Goal: Task Accomplishment & Management: Manage account settings

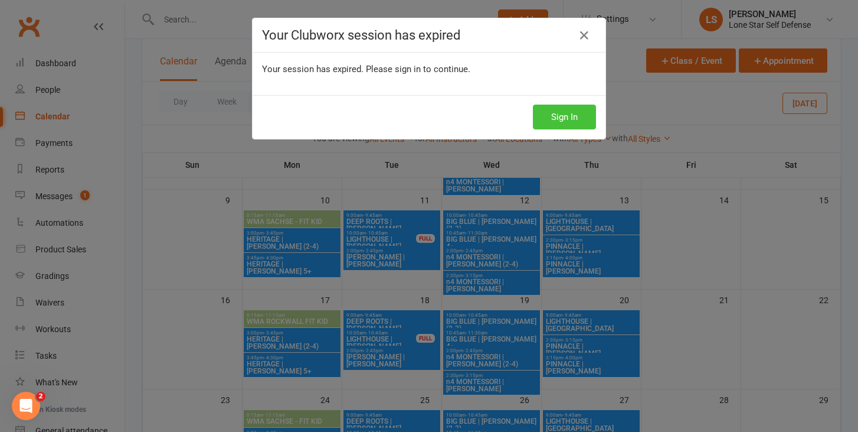
click at [570, 113] on button "Sign In" at bounding box center [564, 117] width 63 height 25
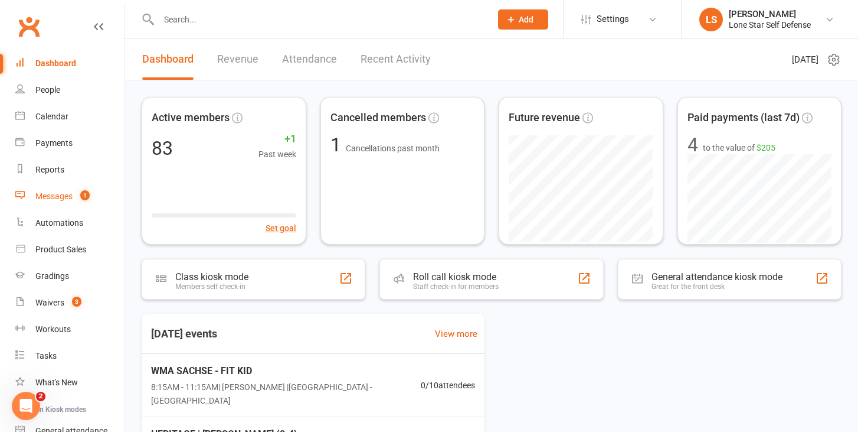
click at [56, 198] on div "Messages" at bounding box center [53, 195] width 37 height 9
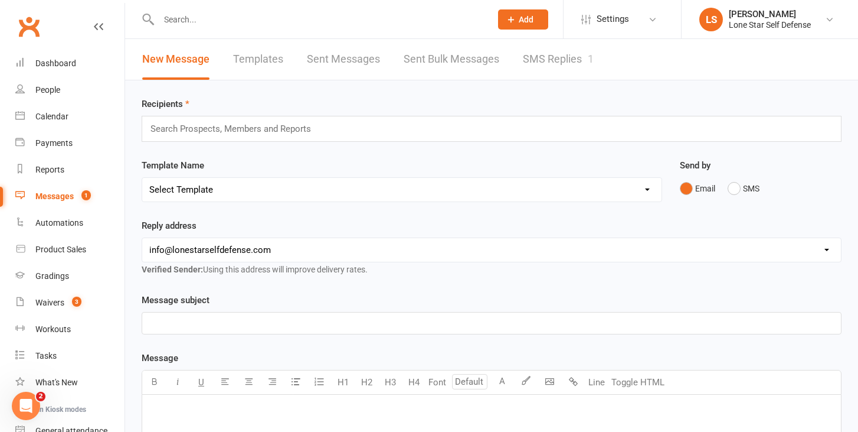
click at [519, 66] on div "New Message Templates Sent Messages Sent Bulk Messages SMS Replies 1" at bounding box center [368, 59] width 486 height 41
click at [543, 61] on link "SMS Replies 1" at bounding box center [558, 59] width 71 height 41
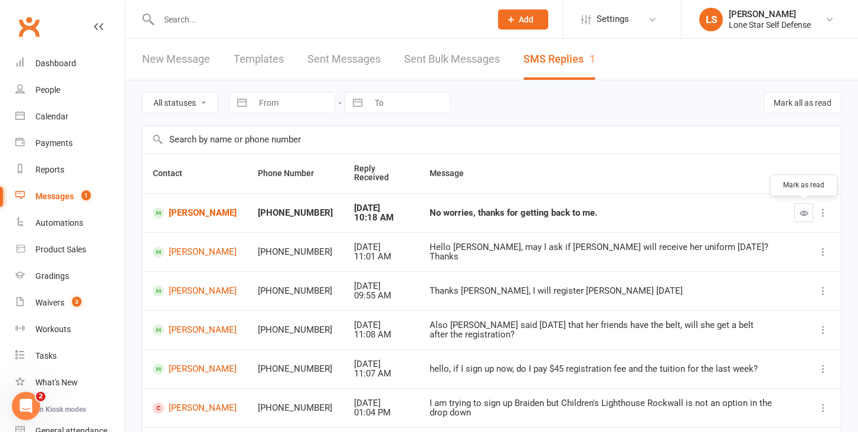
click at [800, 210] on icon "button" at bounding box center [804, 212] width 9 height 9
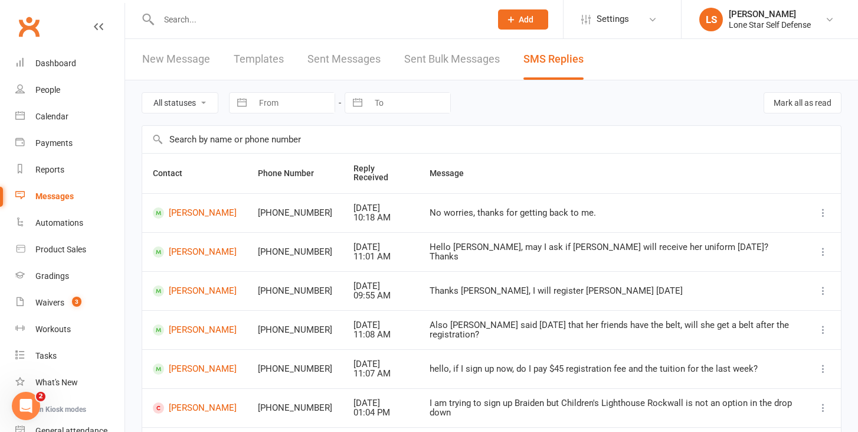
click at [194, 28] on div at bounding box center [312, 19] width 341 height 38
click at [194, 22] on input "text" at bounding box center [319, 19] width 328 height 17
type input "[PERSON_NAME]"
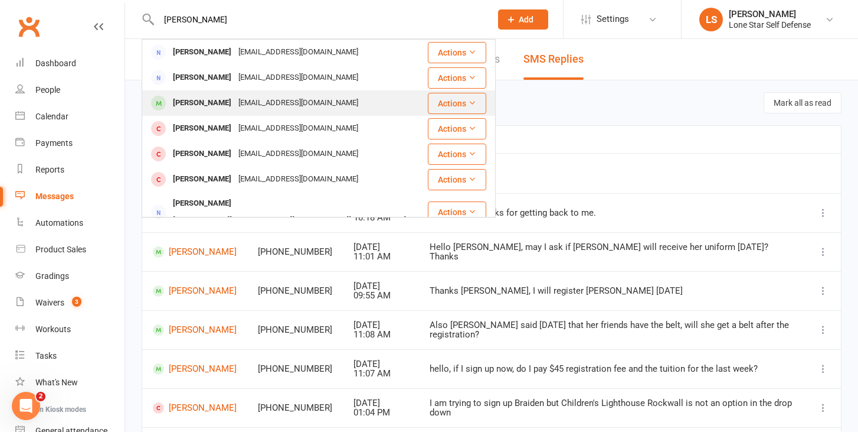
click at [194, 101] on div "[PERSON_NAME]" at bounding box center [202, 102] width 66 height 17
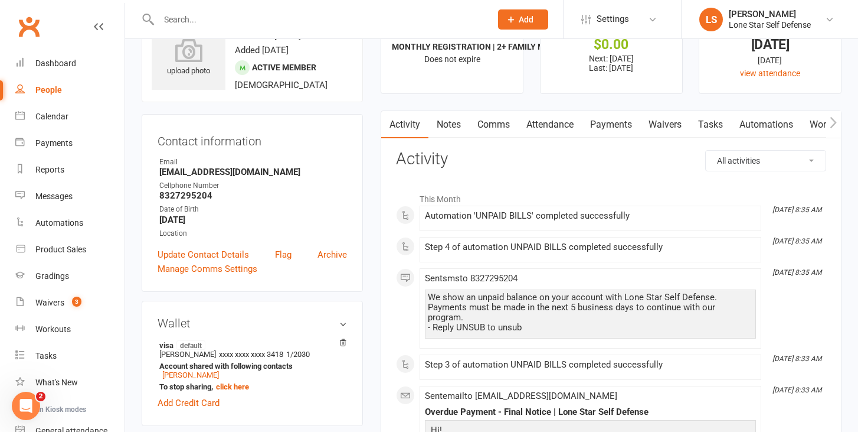
scroll to position [54, 0]
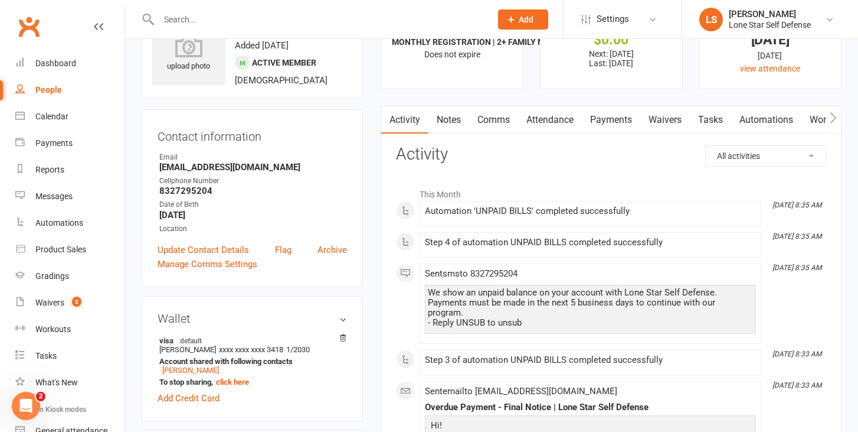
click at [614, 116] on link "Payments" at bounding box center [611, 119] width 58 height 27
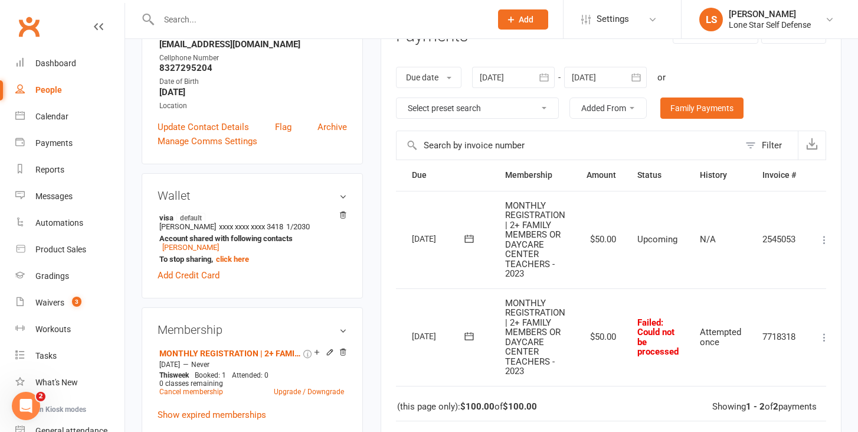
scroll to position [0, 50]
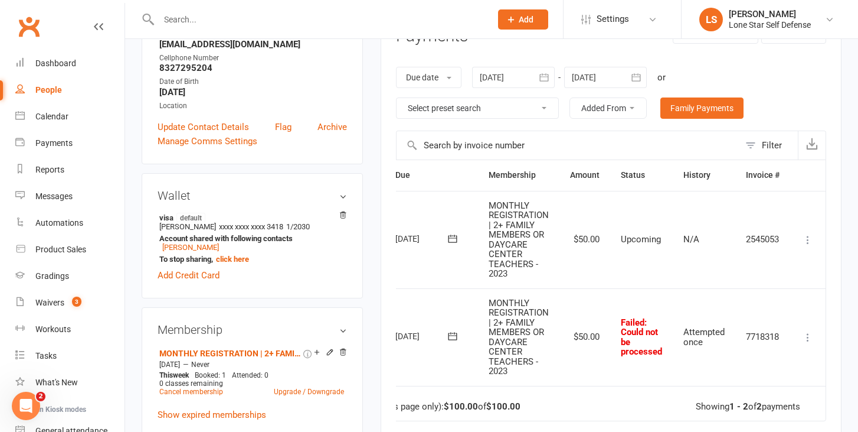
click at [810, 332] on icon at bounding box center [808, 337] width 12 height 12
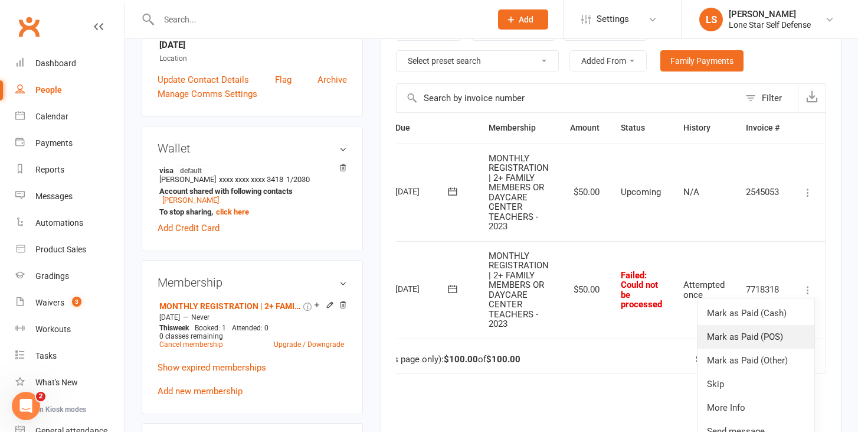
scroll to position [226, 0]
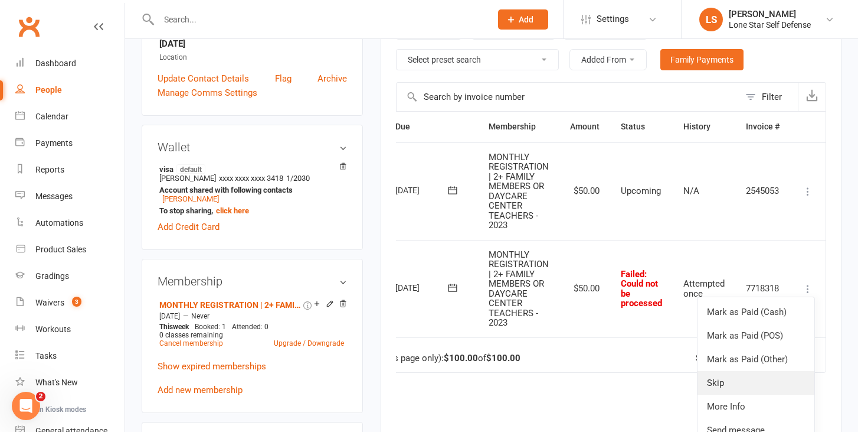
click at [736, 387] on link "Skip" at bounding box center [756, 383] width 117 height 24
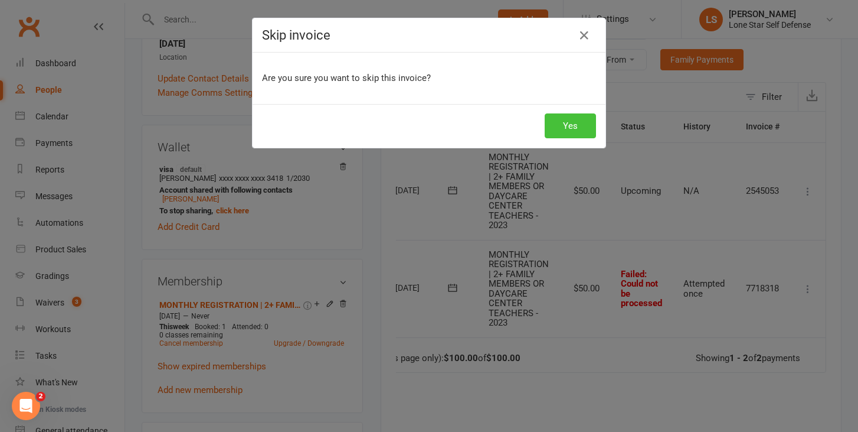
click at [579, 119] on button "Yes" at bounding box center [570, 125] width 51 height 25
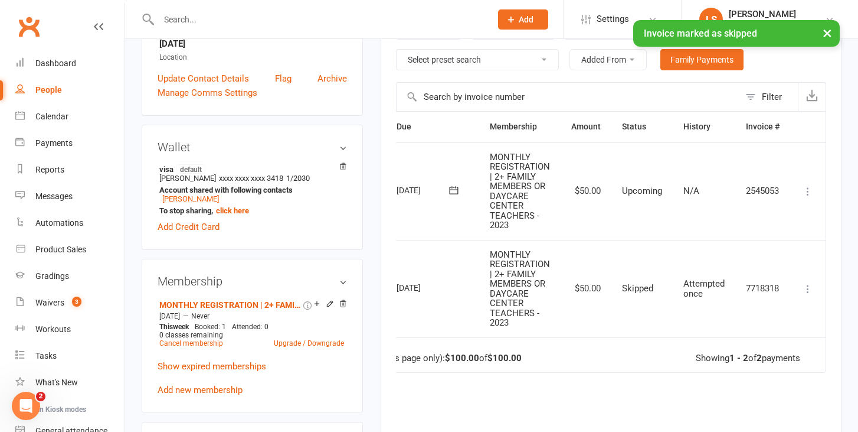
scroll to position [0, 49]
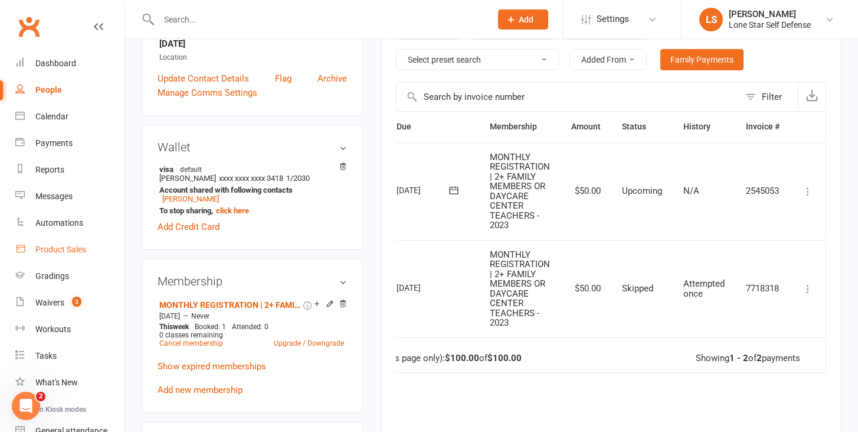
click at [47, 249] on div "Product Sales" at bounding box center [60, 248] width 51 height 9
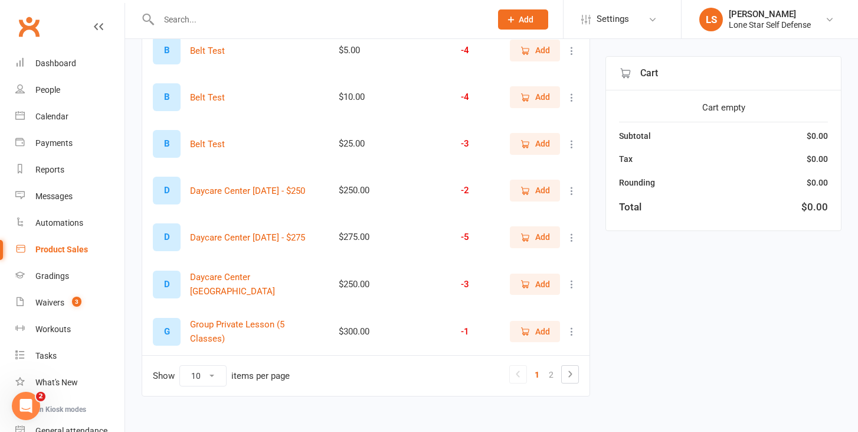
scroll to position [314, 0]
click at [547, 370] on link "2" at bounding box center [551, 372] width 14 height 17
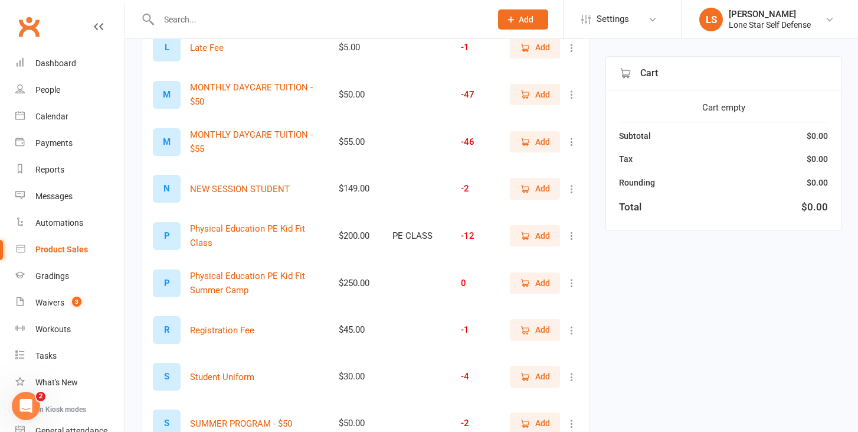
scroll to position [163, 0]
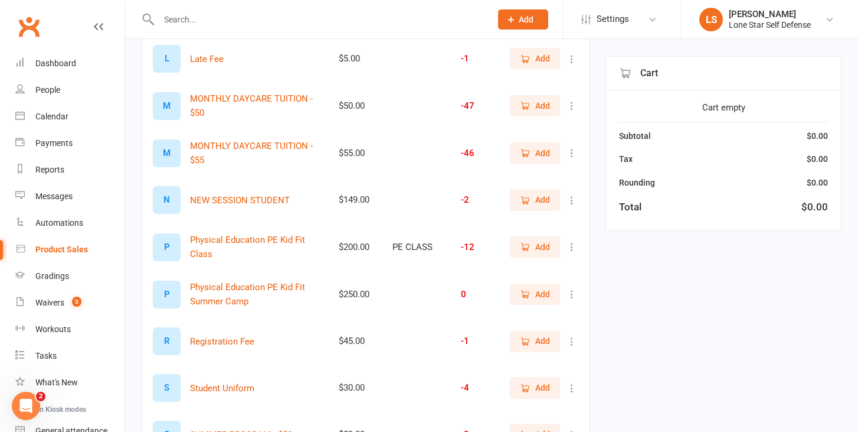
click at [523, 106] on icon "button" at bounding box center [525, 105] width 11 height 11
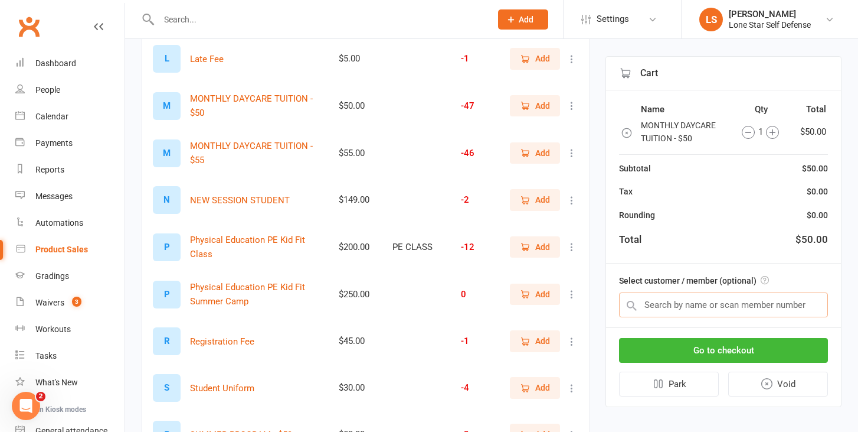
click at [704, 305] on input "text" at bounding box center [723, 304] width 209 height 25
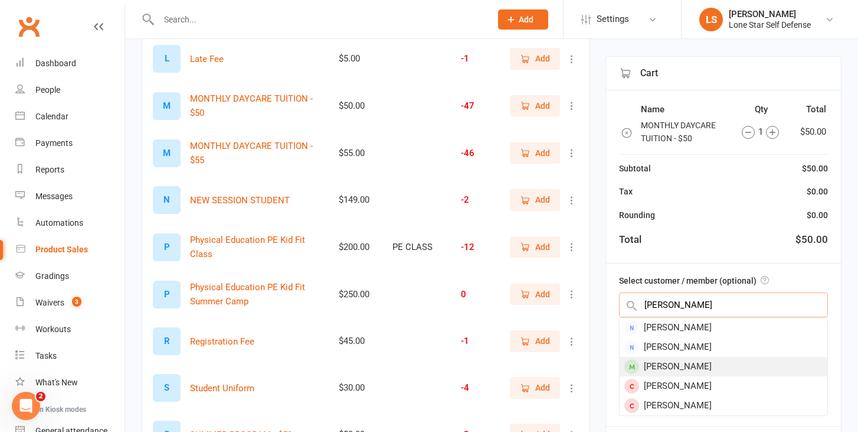
type input "[PERSON_NAME]"
click at [652, 364] on div "[PERSON_NAME]" at bounding box center [724, 366] width 208 height 19
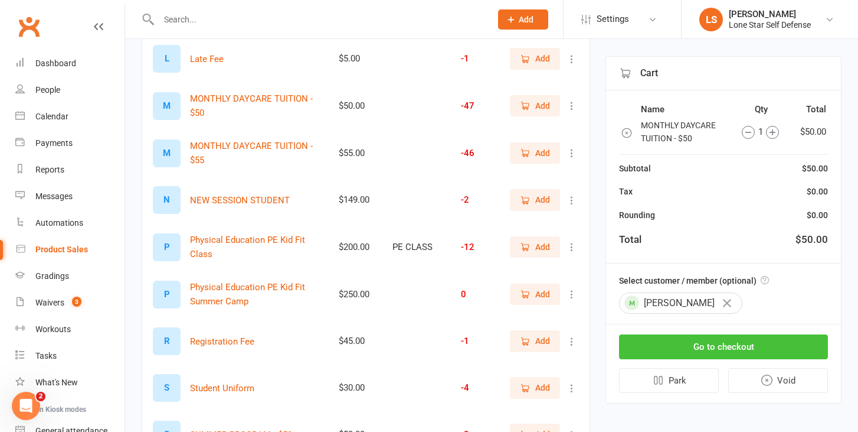
click at [652, 342] on button "Go to checkout" at bounding box center [723, 346] width 209 height 25
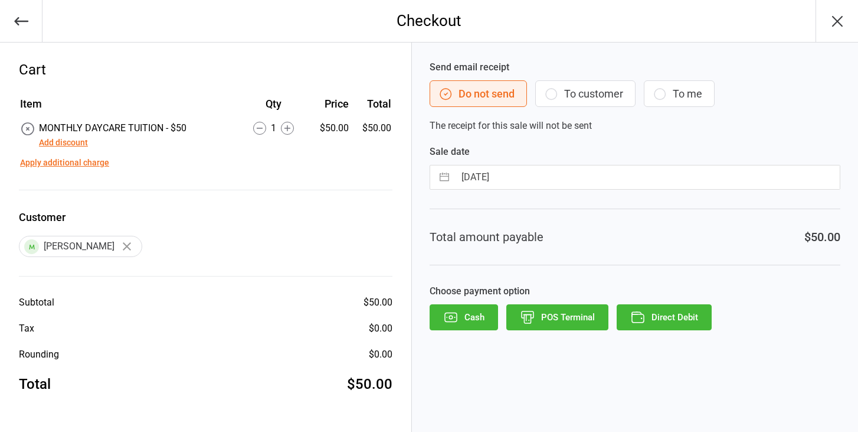
click at [586, 93] on button "To customer" at bounding box center [586, 93] width 100 height 27
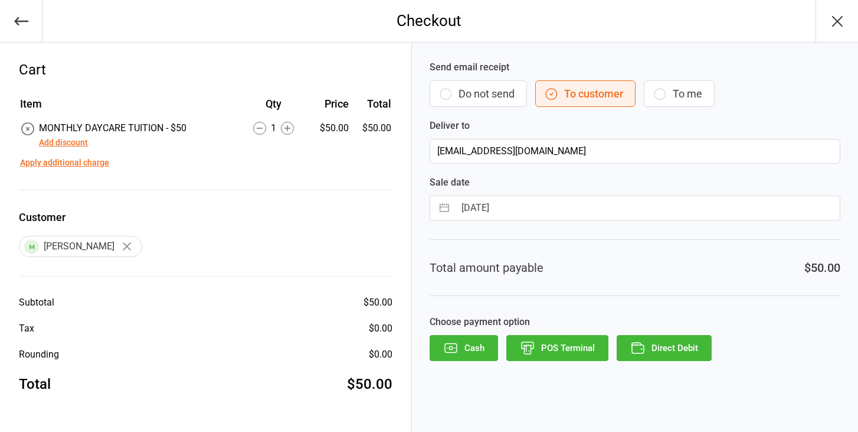
click at [651, 344] on button "Direct Debit" at bounding box center [664, 348] width 95 height 26
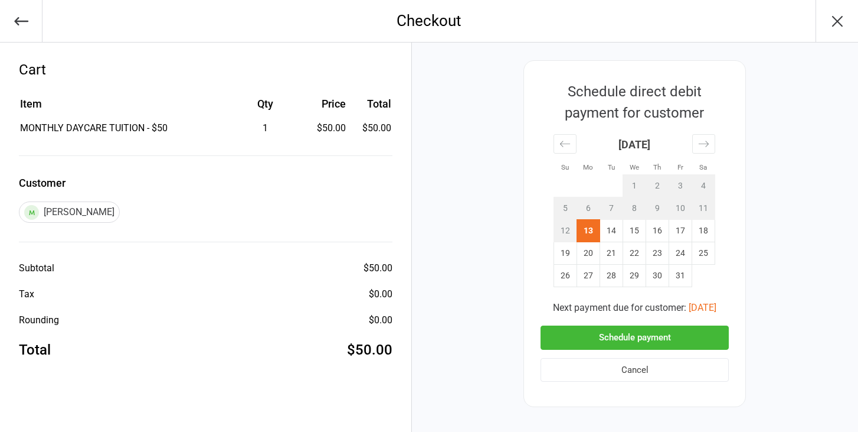
click at [586, 335] on button "Schedule payment" at bounding box center [635, 337] width 188 height 24
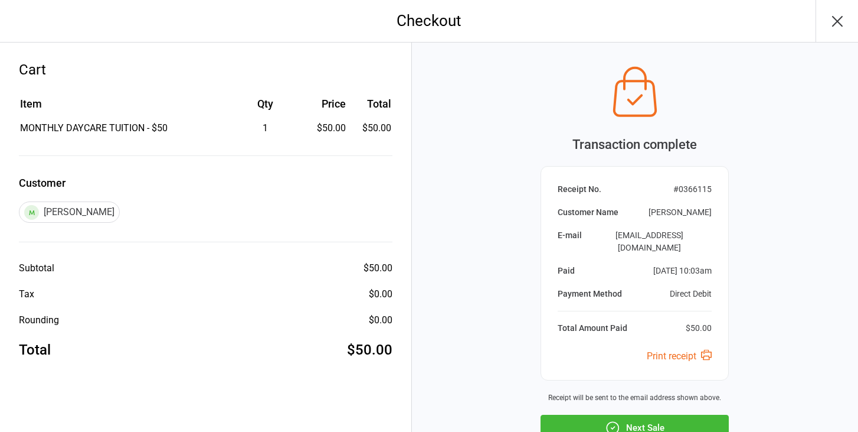
click at [841, 24] on icon "button" at bounding box center [837, 21] width 9 height 9
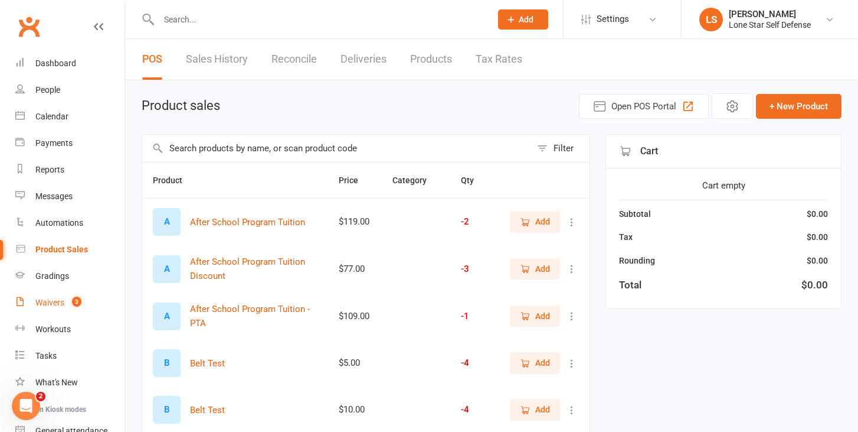
click at [55, 292] on link "Waivers 3" at bounding box center [69, 302] width 109 height 27
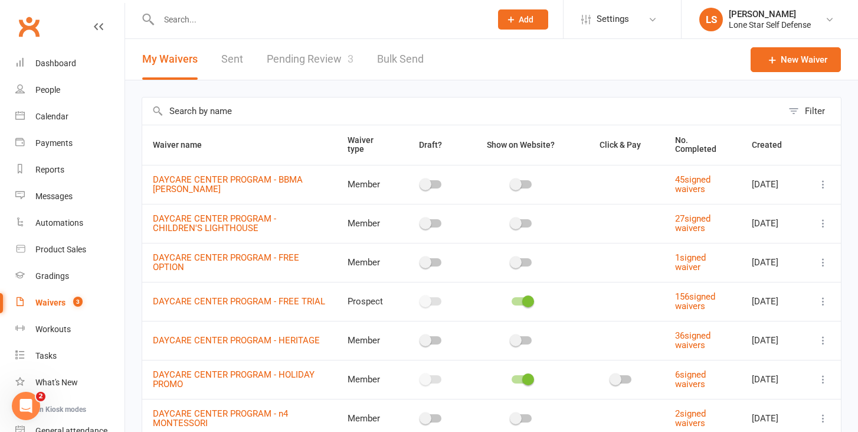
click at [312, 57] on link "Pending Review 3" at bounding box center [310, 59] width 87 height 41
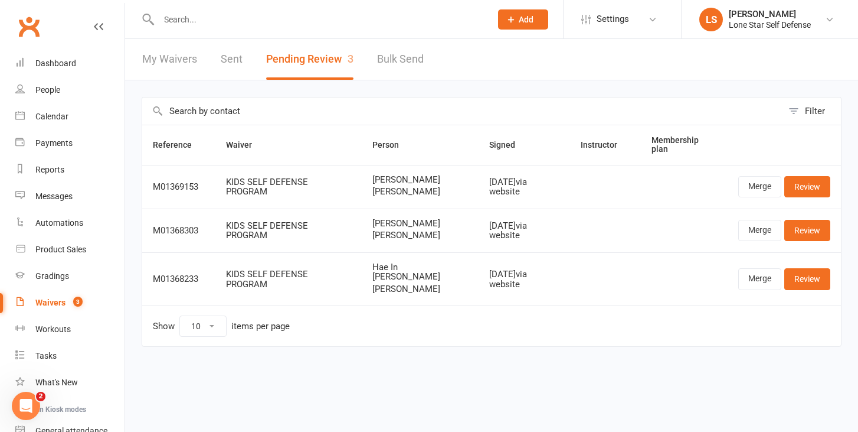
click at [253, 18] on input "text" at bounding box center [319, 19] width 328 height 17
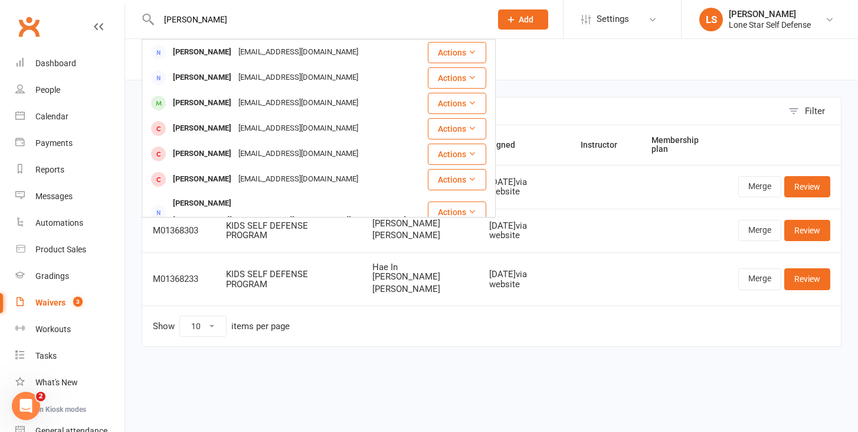
type input "[PERSON_NAME]"
click at [47, 303] on div "Waivers" at bounding box center [50, 302] width 30 height 9
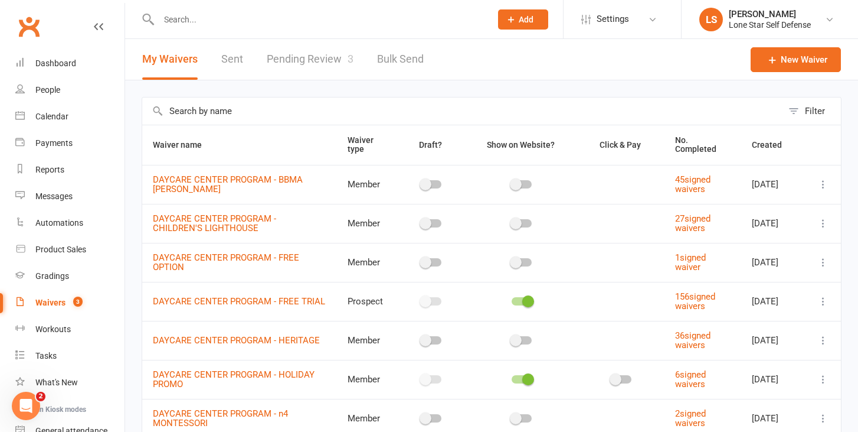
click at [314, 60] on link "Pending Review 3" at bounding box center [310, 59] width 87 height 41
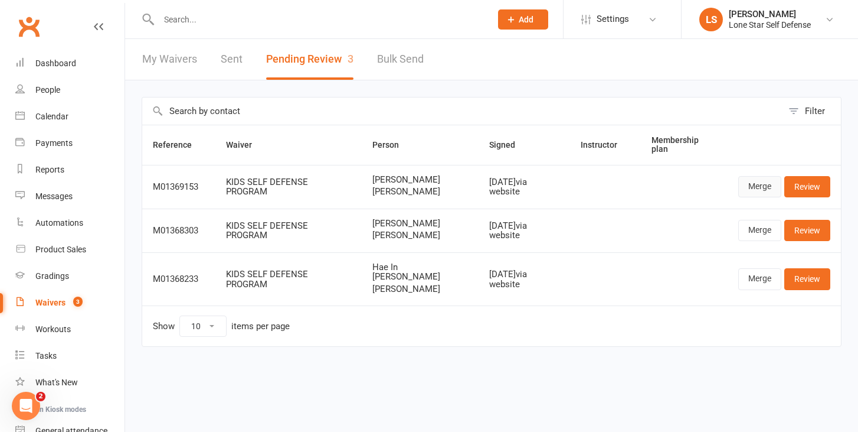
click at [759, 189] on link "Merge" at bounding box center [760, 186] width 43 height 21
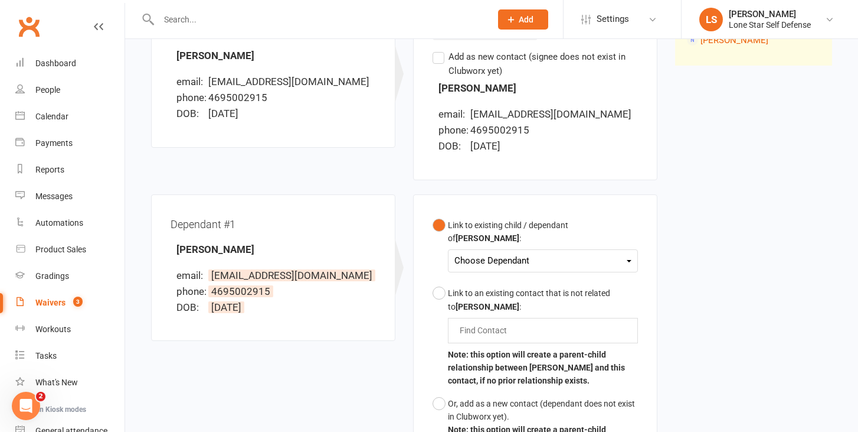
scroll to position [184, 0]
click at [561, 252] on div "Choose Dependant" at bounding box center [543, 260] width 177 height 16
click at [718, 238] on div "Waiver Waiver Signed By [PERSON_NAME] email: [EMAIL_ADDRESS][DOMAIN_NAME] phone…" at bounding box center [491, 241] width 699 height 520
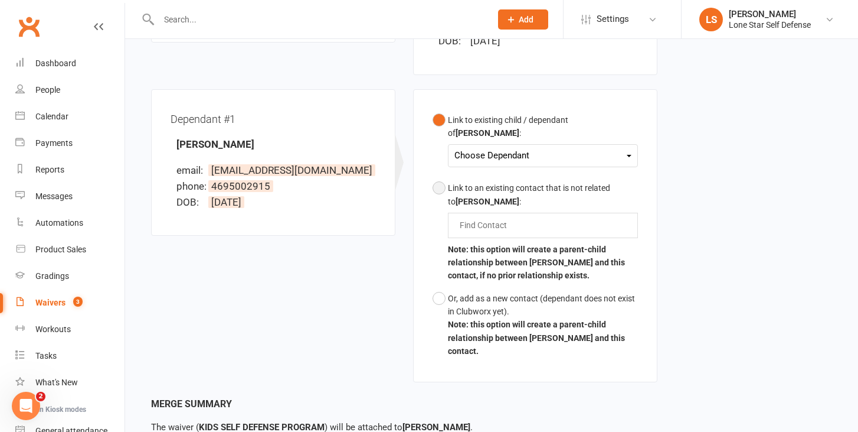
scroll to position [318, 0]
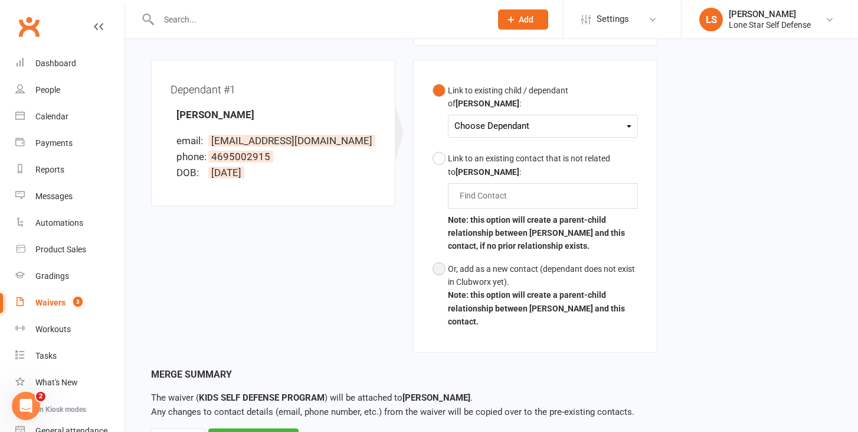
click at [480, 262] on div "Or, add as a new contact (dependant does not exist in Clubworx yet)." at bounding box center [543, 275] width 190 height 27
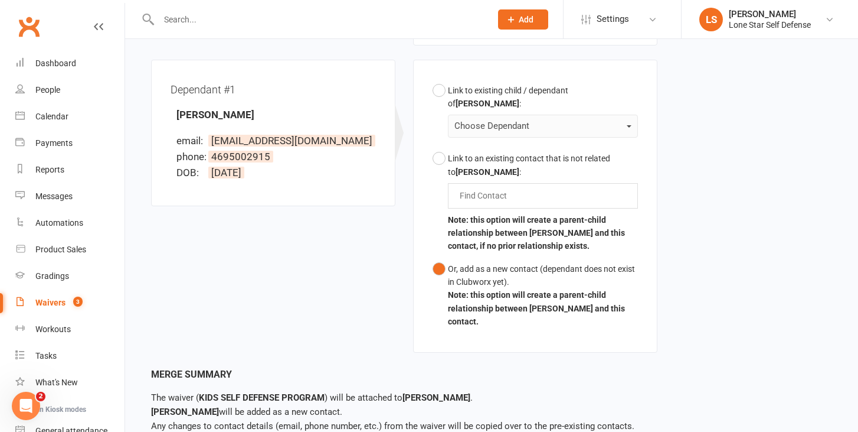
scroll to position [363, 0]
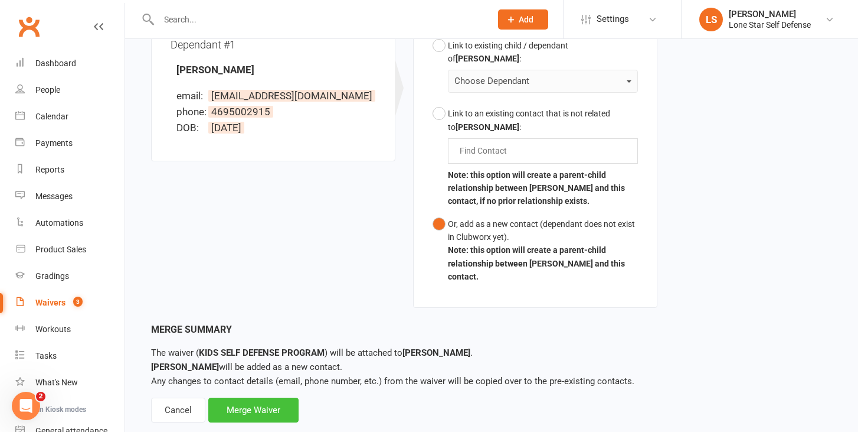
click at [256, 397] on div "Merge Waiver" at bounding box center [253, 409] width 90 height 25
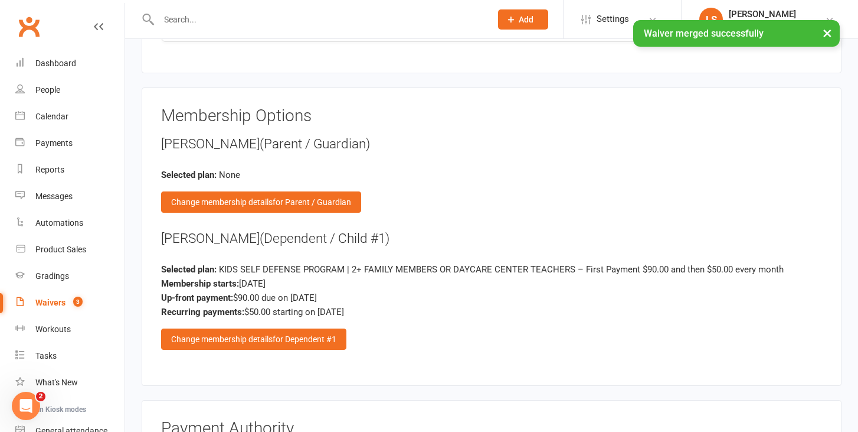
scroll to position [1183, 0]
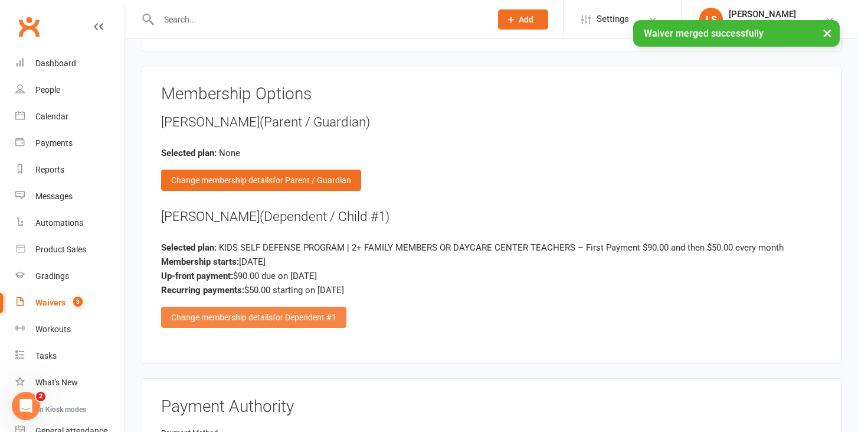
click at [292, 312] on span "for Dependent #1" at bounding box center [305, 316] width 64 height 9
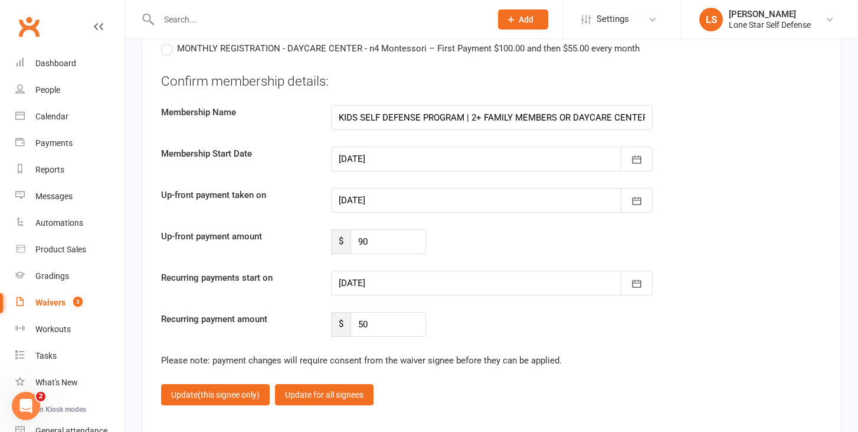
scroll to position [1723, 0]
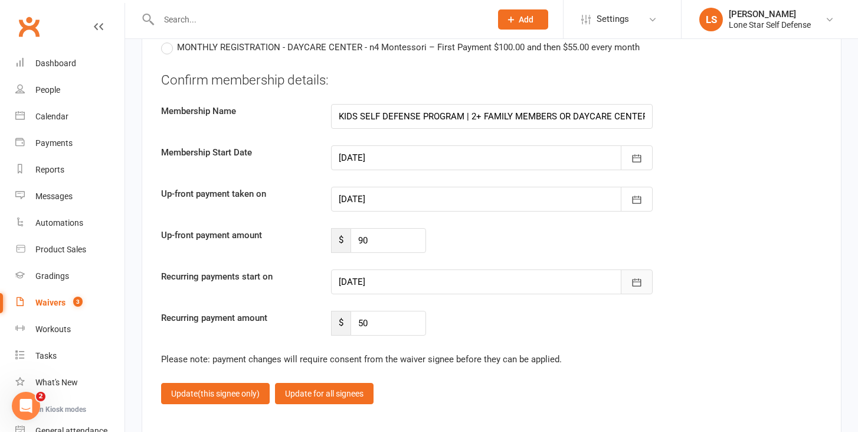
click at [635, 278] on icon "button" at bounding box center [636, 282] width 9 height 8
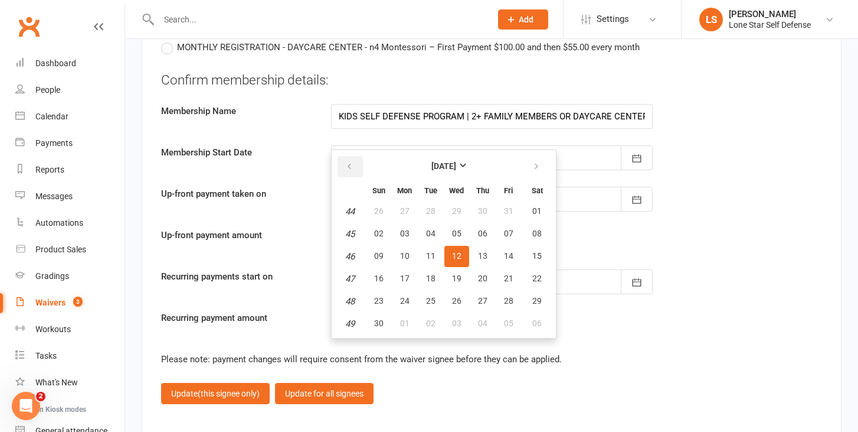
click at [343, 157] on button "button" at bounding box center [350, 166] width 25 height 21
click at [543, 298] on button "01" at bounding box center [538, 300] width 30 height 21
type input "[DATE]"
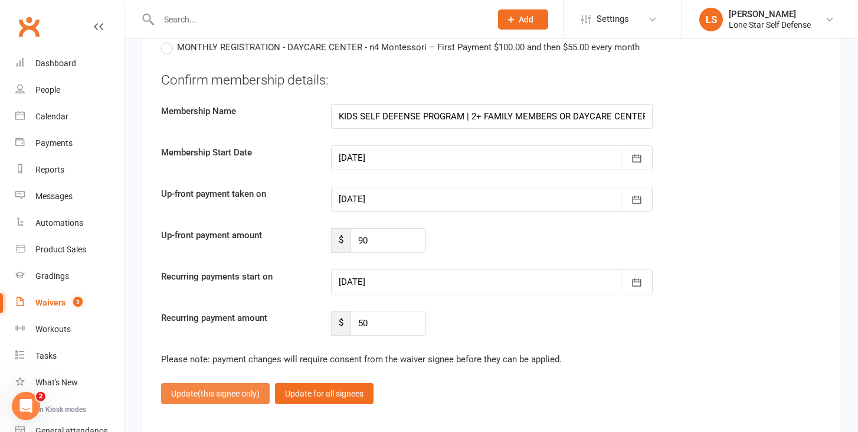
click at [240, 389] on span "(this signee only)" at bounding box center [229, 393] width 62 height 9
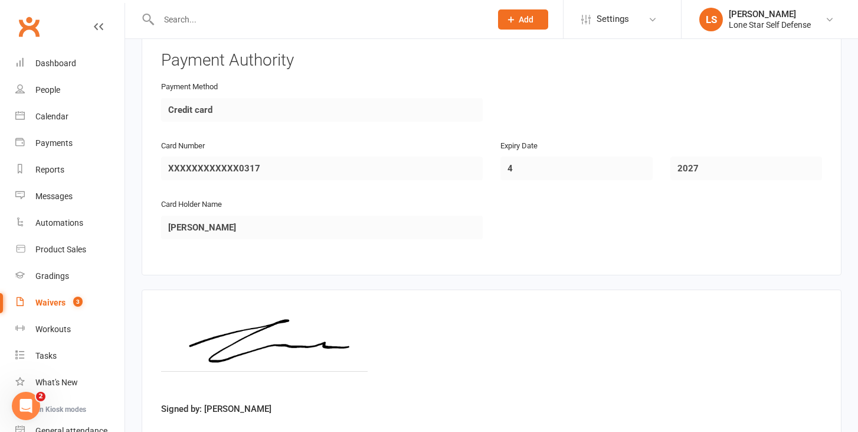
scroll to position [1605, 0]
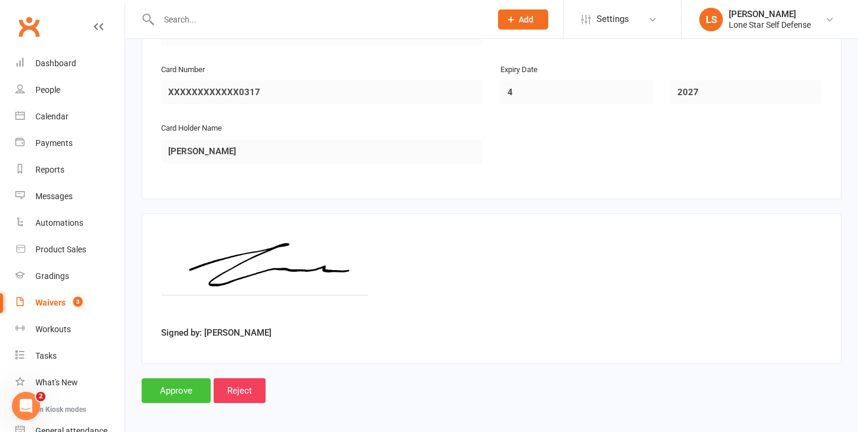
click at [159, 380] on input "Approve" at bounding box center [176, 390] width 69 height 25
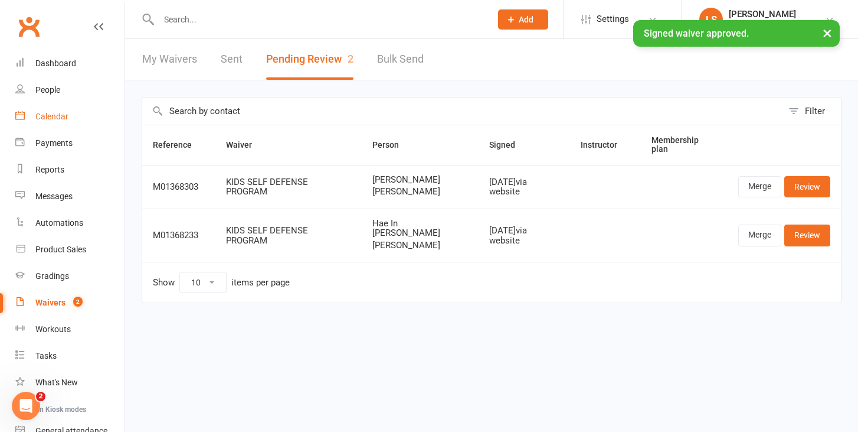
click at [58, 114] on div "Calendar" at bounding box center [51, 116] width 33 height 9
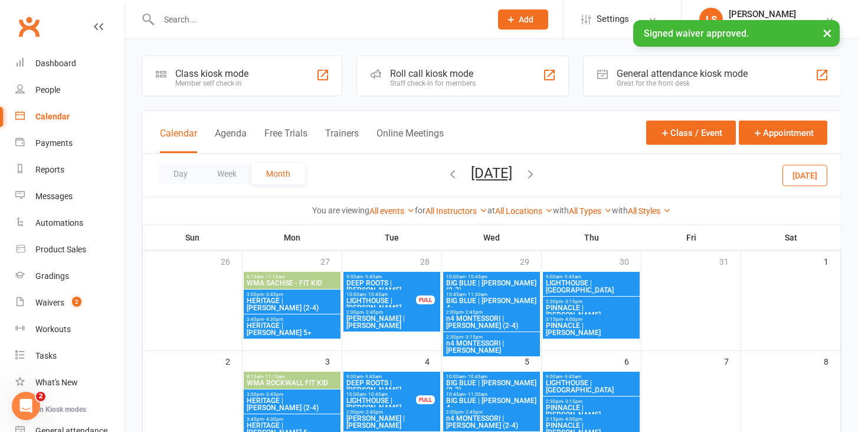
click at [446, 171] on icon "button" at bounding box center [452, 173] width 13 height 13
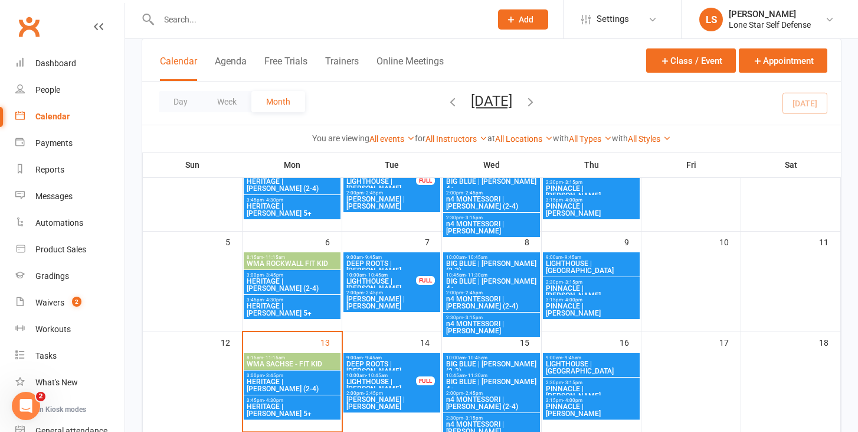
scroll to position [163, 0]
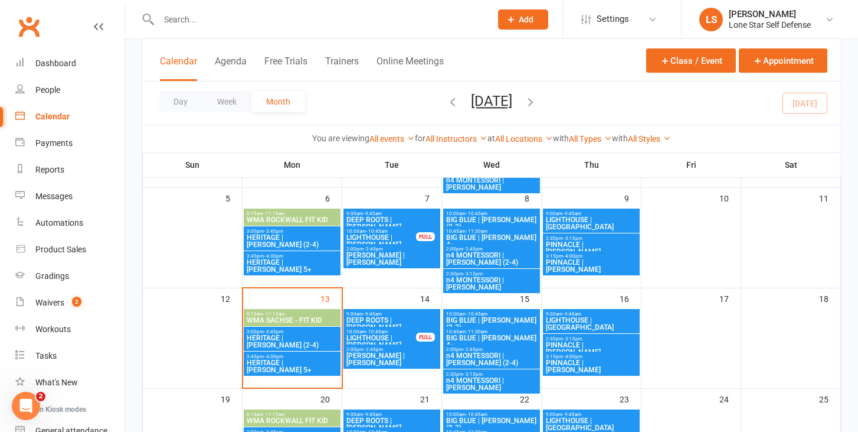
click at [222, 18] on input "text" at bounding box center [319, 19] width 328 height 17
type input "s"
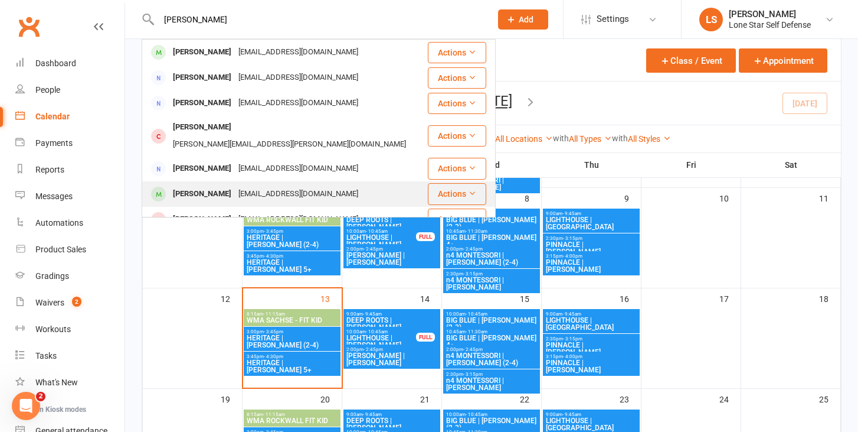
type input "[PERSON_NAME]"
click at [207, 185] on div "[PERSON_NAME]" at bounding box center [202, 193] width 66 height 17
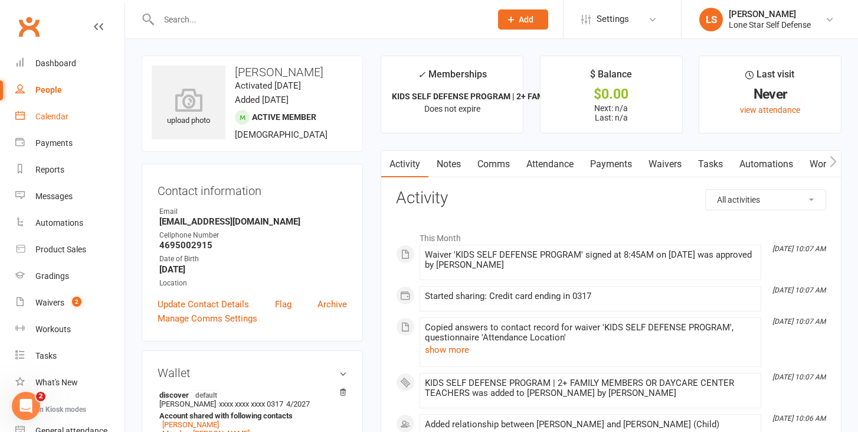
click at [59, 117] on div "Calendar" at bounding box center [51, 116] width 33 height 9
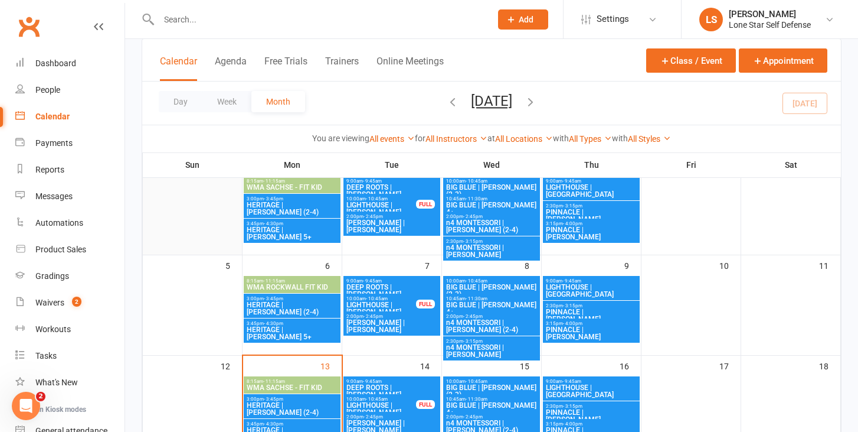
scroll to position [101, 0]
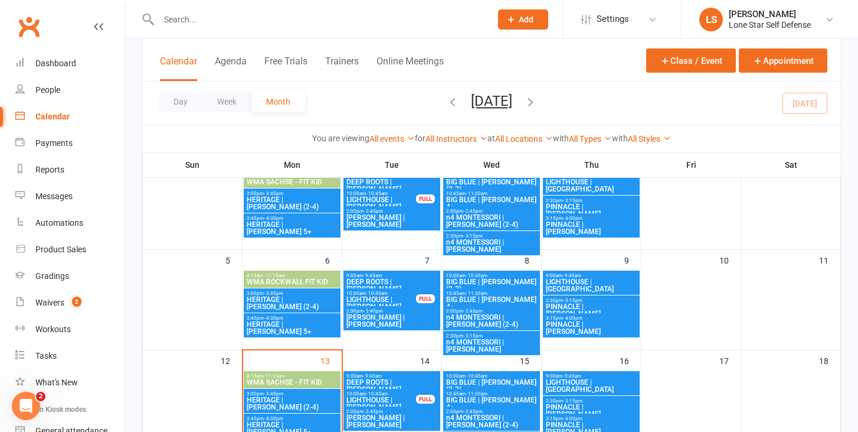
click at [274, 421] on span "HERITAGE | [PERSON_NAME] 5+" at bounding box center [292, 428] width 92 height 14
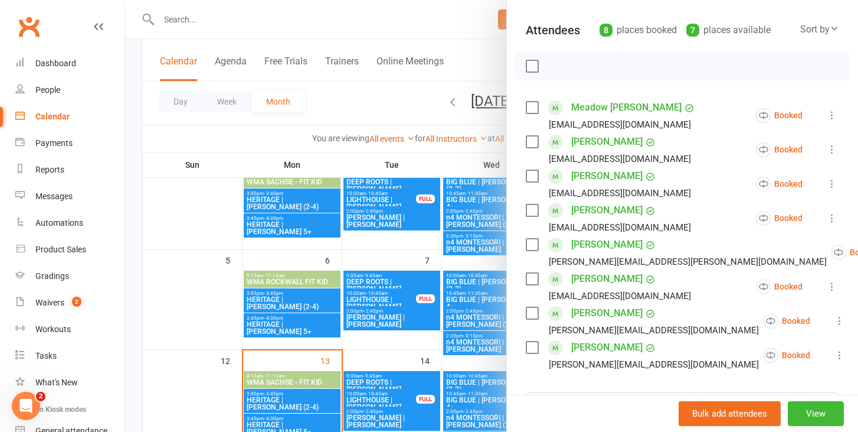
scroll to position [197, 0]
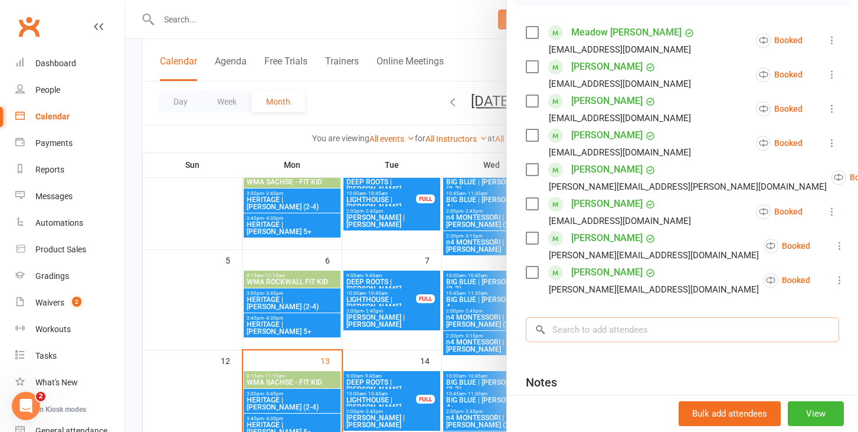
click at [564, 324] on input "search" at bounding box center [683, 329] width 314 height 25
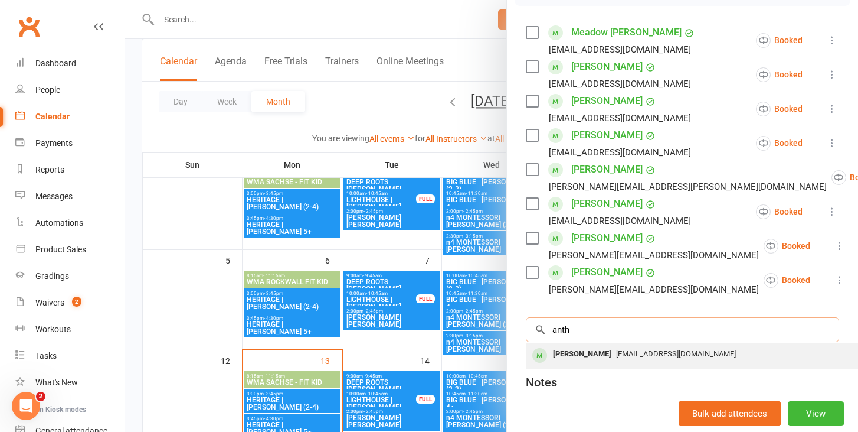
type input "anth"
click at [585, 358] on div "[PERSON_NAME]" at bounding box center [583, 353] width 68 height 17
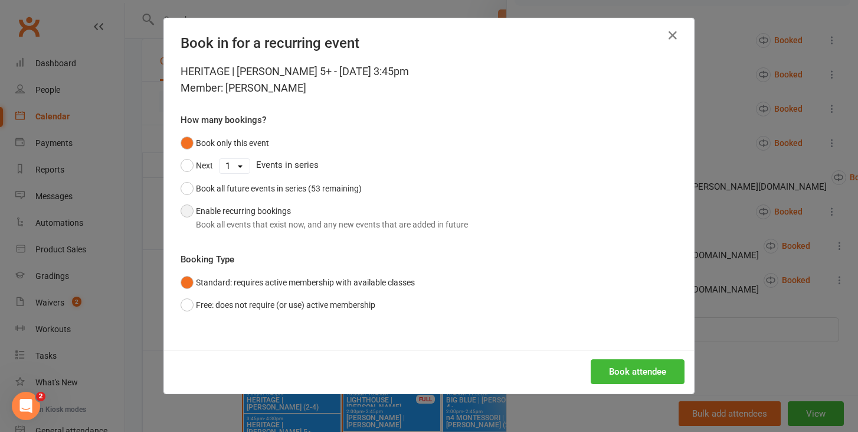
click at [334, 223] on div "Book all events that exist now, and any new events that are added in future" at bounding box center [332, 224] width 272 height 13
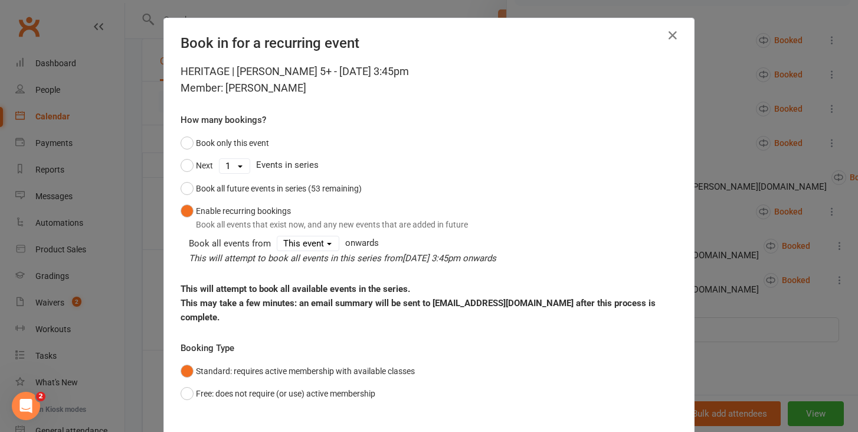
scroll to position [54, 0]
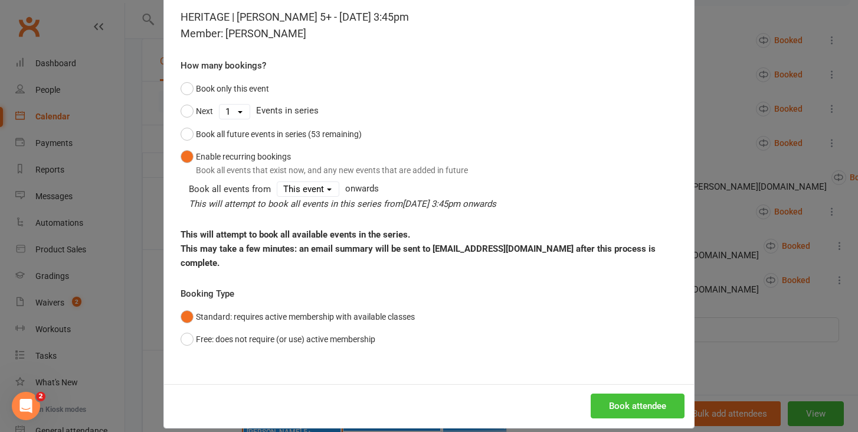
click at [636, 393] on button "Book attendee" at bounding box center [638, 405] width 94 height 25
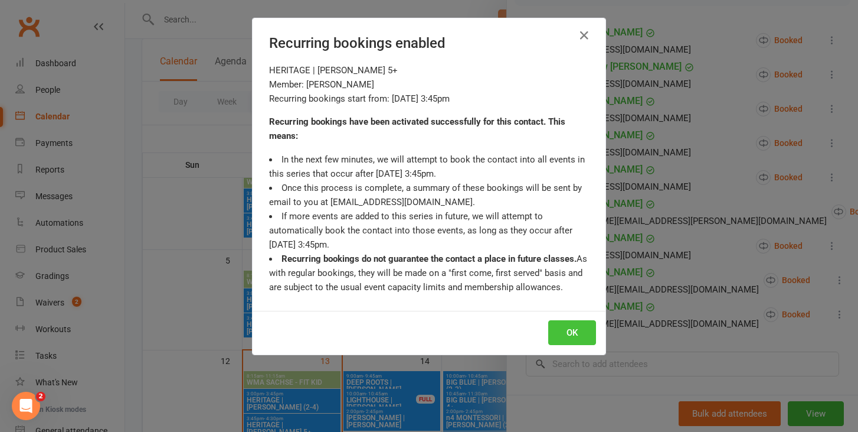
click at [583, 329] on button "OK" at bounding box center [573, 332] width 48 height 25
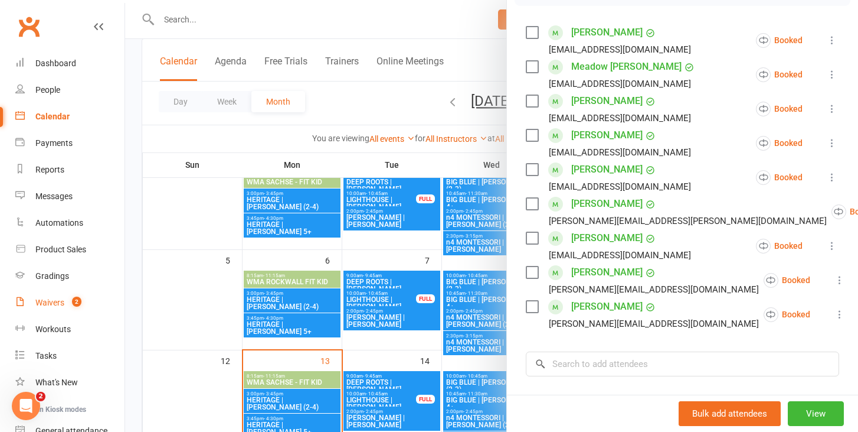
click at [45, 303] on div "Waivers" at bounding box center [49, 302] width 29 height 9
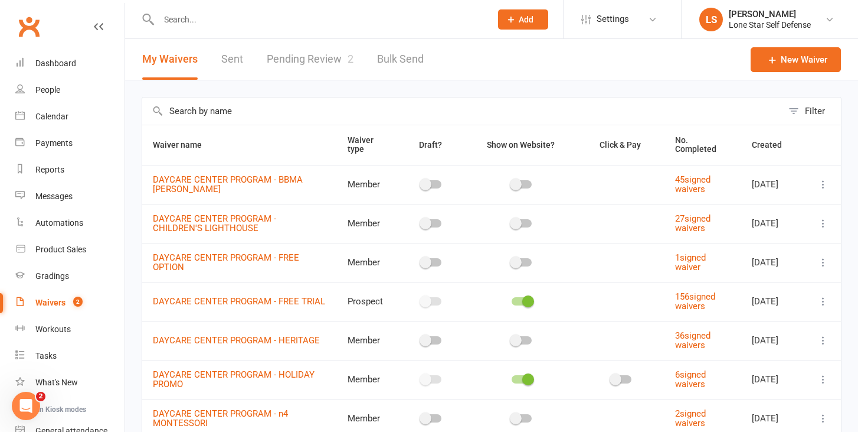
click at [44, 305] on div "Waivers" at bounding box center [50, 302] width 30 height 9
click at [306, 56] on link "Pending Review 2" at bounding box center [310, 59] width 87 height 41
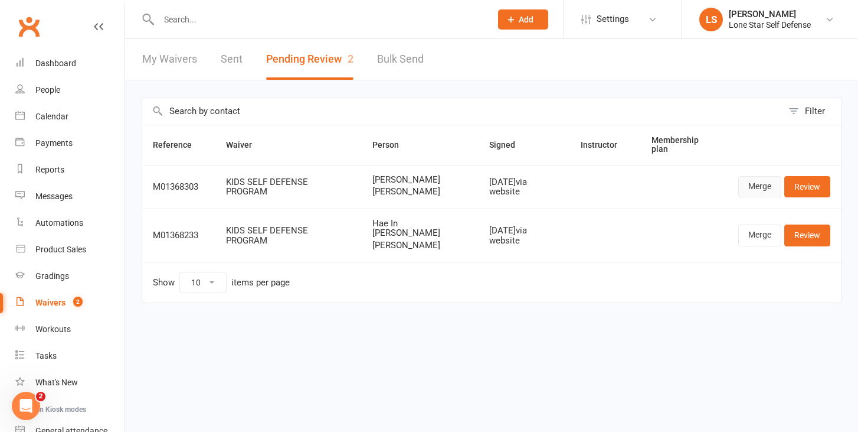
click at [766, 186] on link "Merge" at bounding box center [760, 186] width 43 height 21
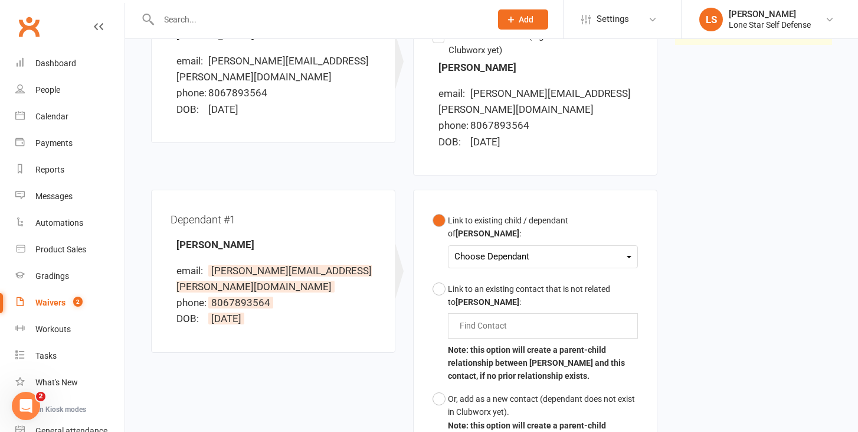
scroll to position [205, 0]
click at [494, 244] on div "Choose Dependant [PERSON_NAME] - SUMMER" at bounding box center [543, 255] width 190 height 23
click at [491, 248] on div "Choose Dependant" at bounding box center [543, 256] width 177 height 16
click at [699, 245] on div "Waiver Waiver Signed By [PERSON_NAME] email: [PERSON_NAME][EMAIL_ADDRESS][PERSO…" at bounding box center [491, 228] width 699 height 536
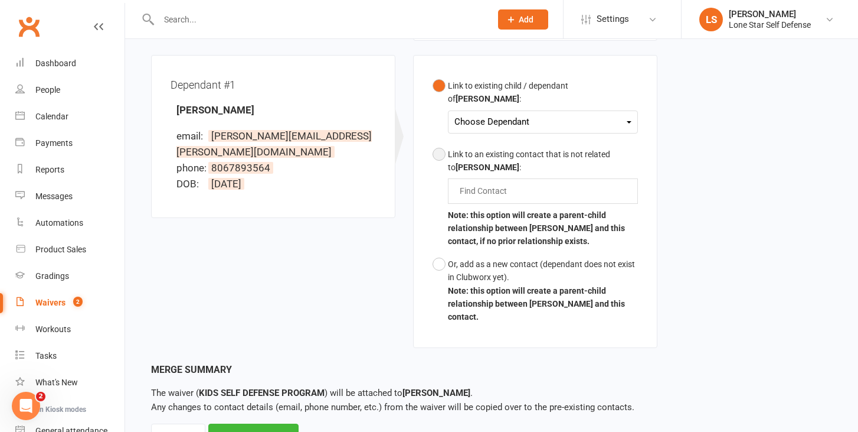
scroll to position [363, 0]
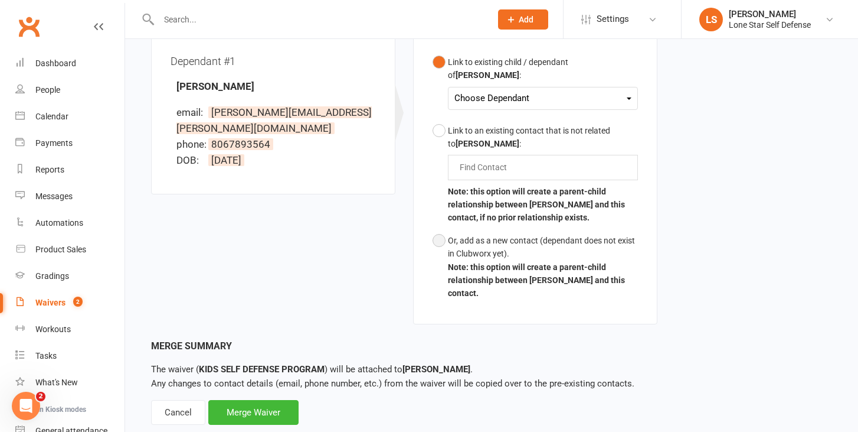
click at [511, 262] on b "Note: this option will create a parent-child relationship between [PERSON_NAME]…" at bounding box center [536, 280] width 177 height 36
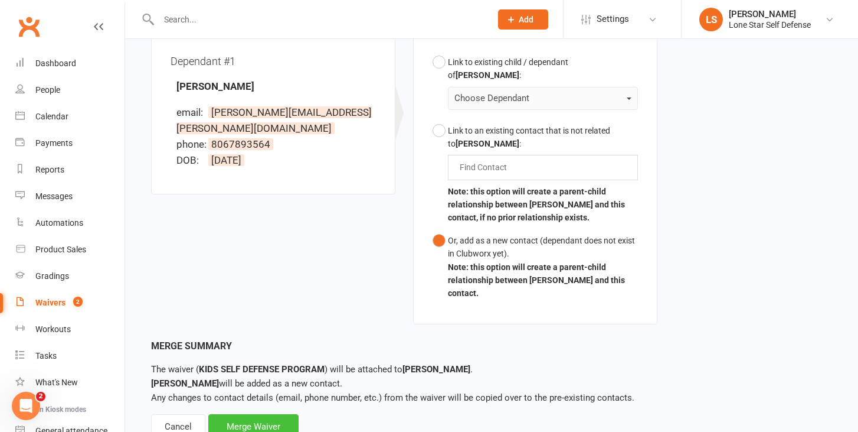
click at [246, 414] on div "Merge Waiver" at bounding box center [253, 426] width 90 height 25
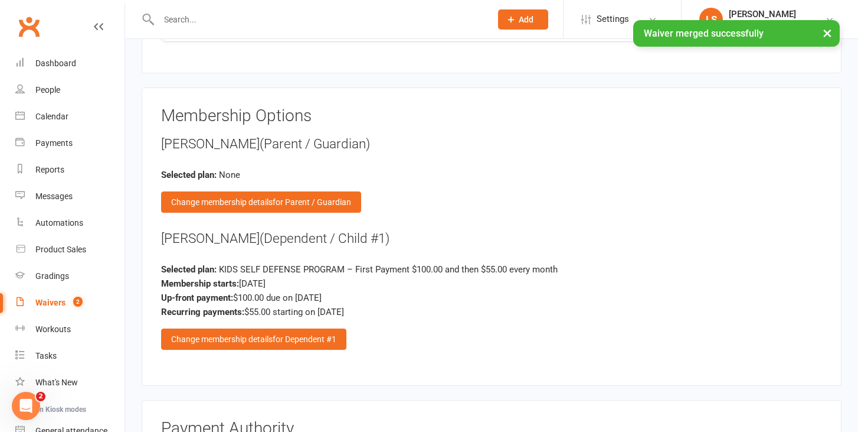
scroll to position [1162, 0]
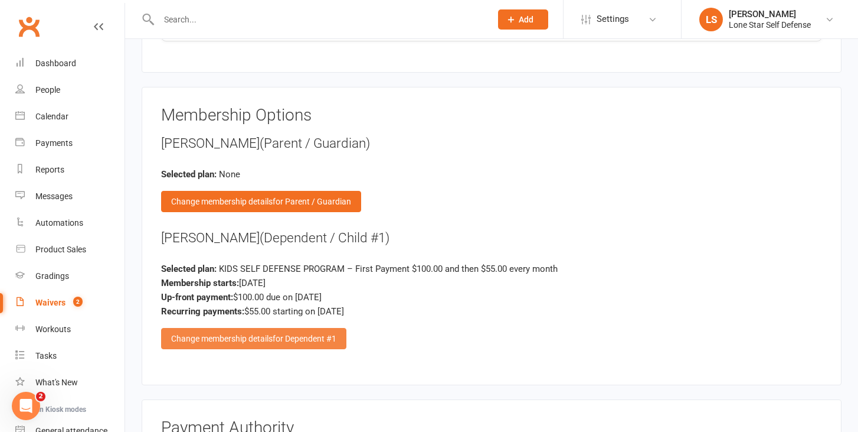
click at [308, 335] on span "for Dependent #1" at bounding box center [305, 338] width 64 height 9
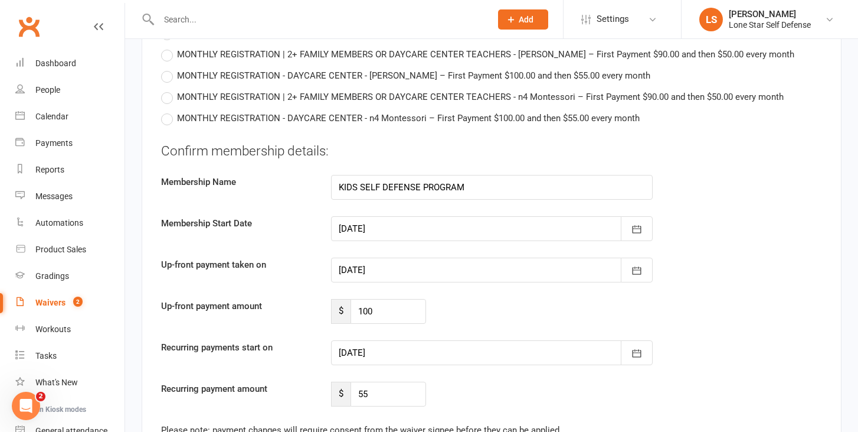
scroll to position [1669, 0]
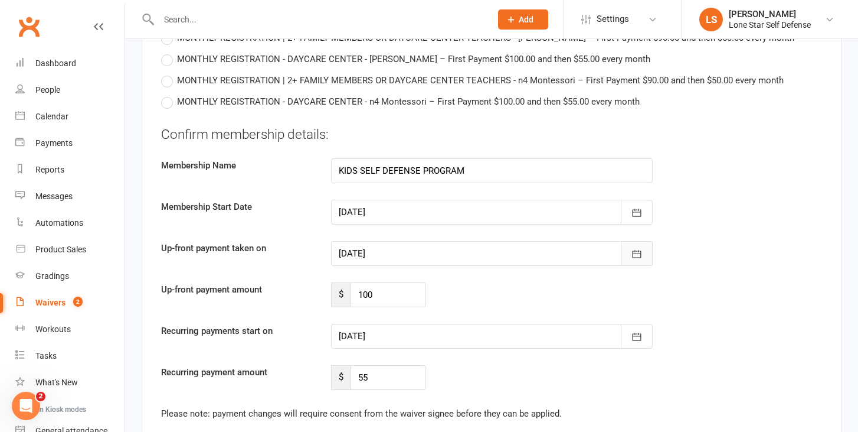
click at [643, 248] on button "button" at bounding box center [637, 253] width 32 height 25
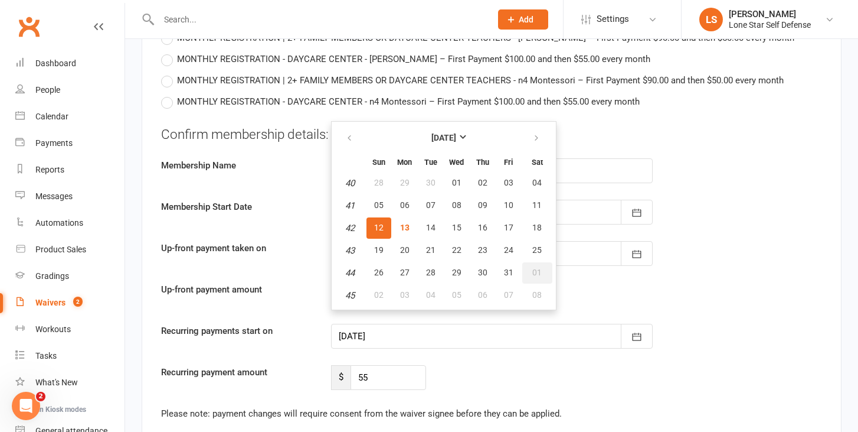
click at [538, 267] on span "01" at bounding box center [537, 271] width 9 height 9
type input "[DATE]"
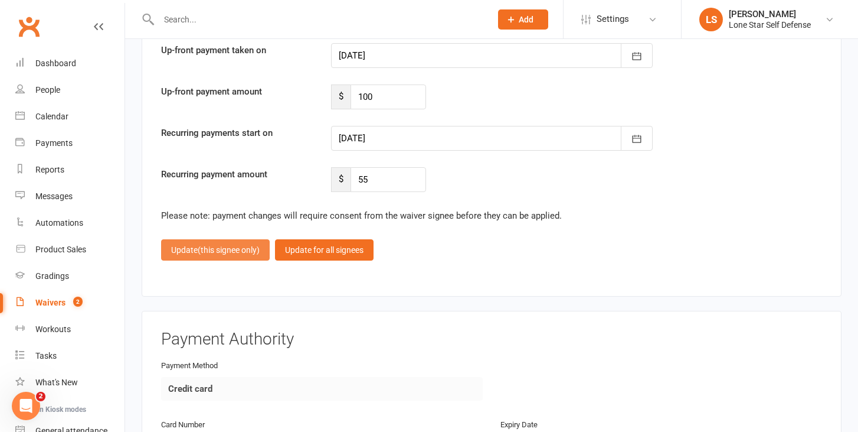
click at [219, 246] on span "(this signee only)" at bounding box center [229, 249] width 62 height 9
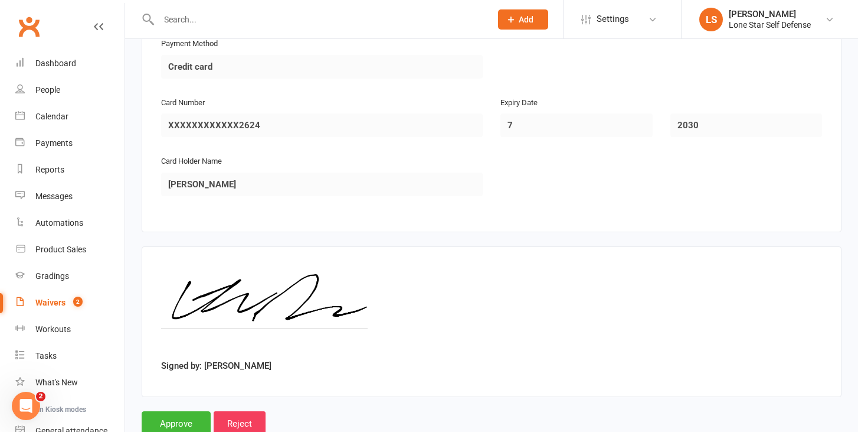
scroll to position [1593, 0]
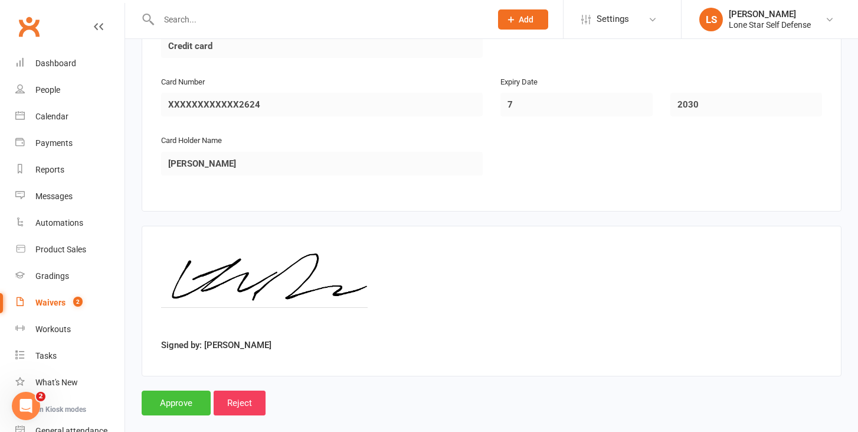
click at [177, 396] on input "Approve" at bounding box center [176, 402] width 69 height 25
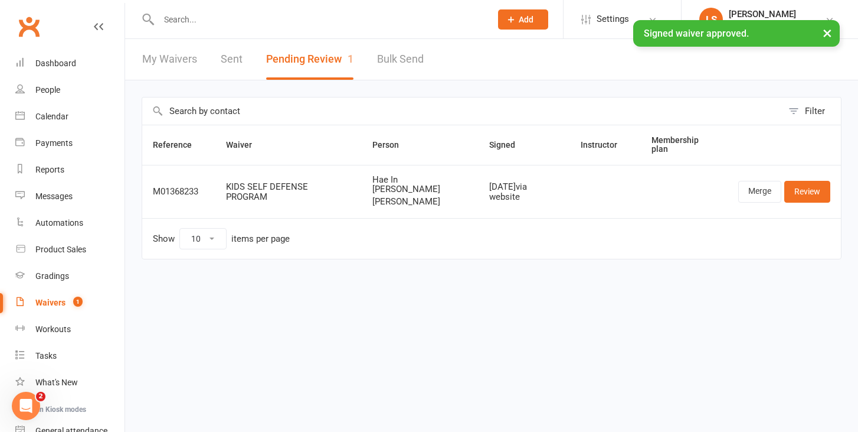
click at [189, 12] on input "text" at bounding box center [319, 19] width 328 height 17
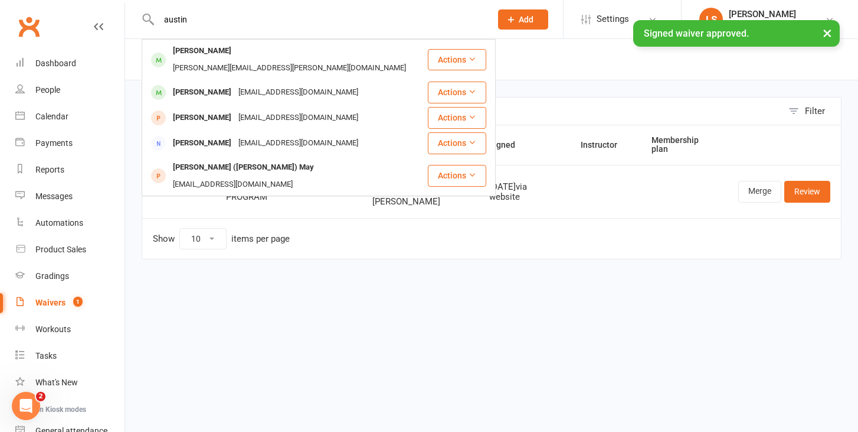
type input "austin"
click at [198, 20] on div "× Signed waiver approved." at bounding box center [421, 20] width 843 height 0
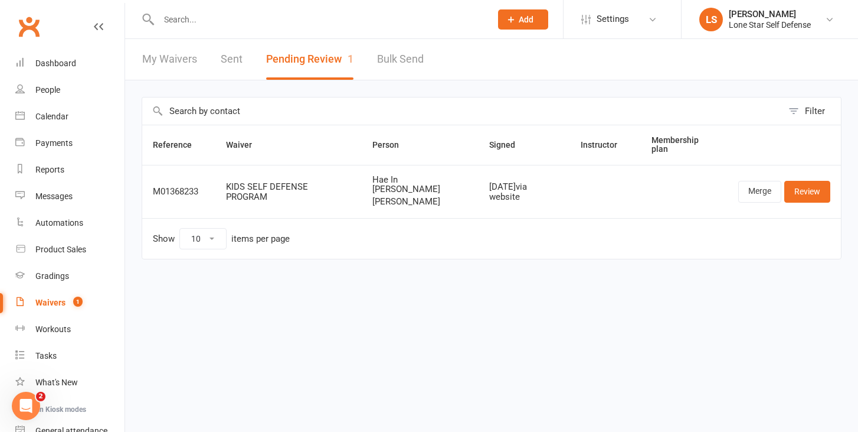
click at [214, 14] on input "text" at bounding box center [319, 19] width 328 height 17
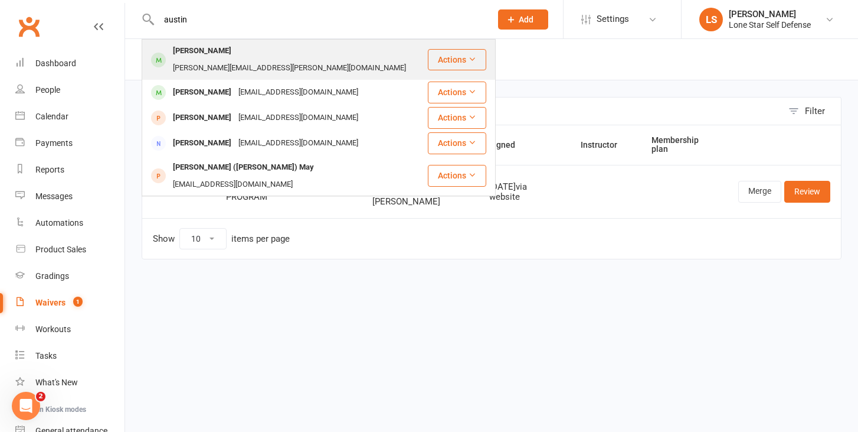
type input "austin"
click at [208, 52] on div "[PERSON_NAME]" at bounding box center [202, 51] width 66 height 17
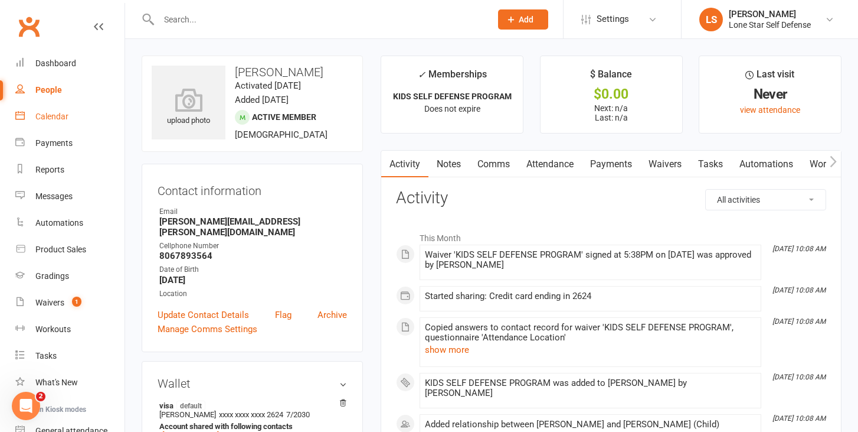
click at [49, 113] on div "Calendar" at bounding box center [51, 116] width 33 height 9
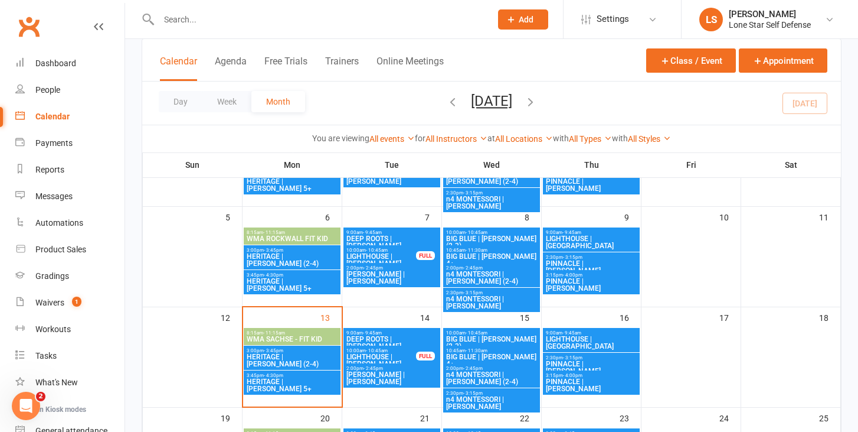
scroll to position [146, 0]
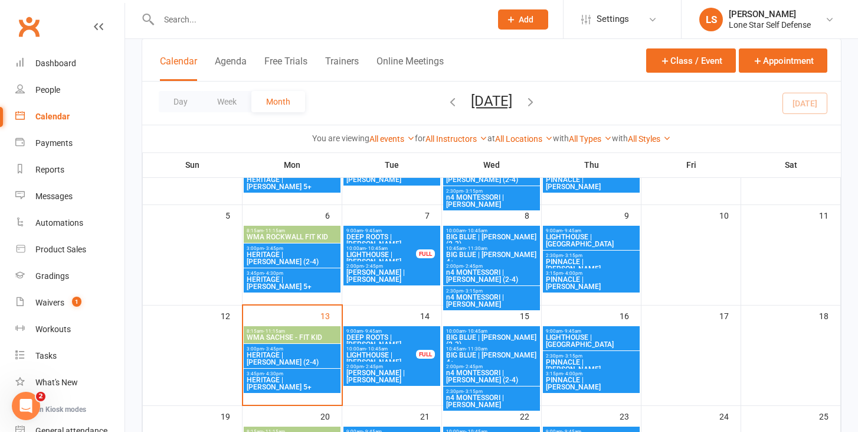
click at [297, 355] on span "HERITAGE | [PERSON_NAME] (2-4)" at bounding box center [292, 358] width 92 height 14
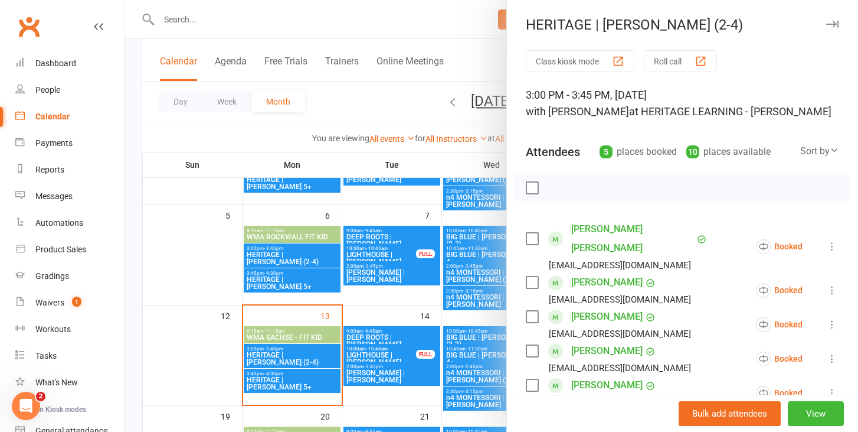
scroll to position [73, 0]
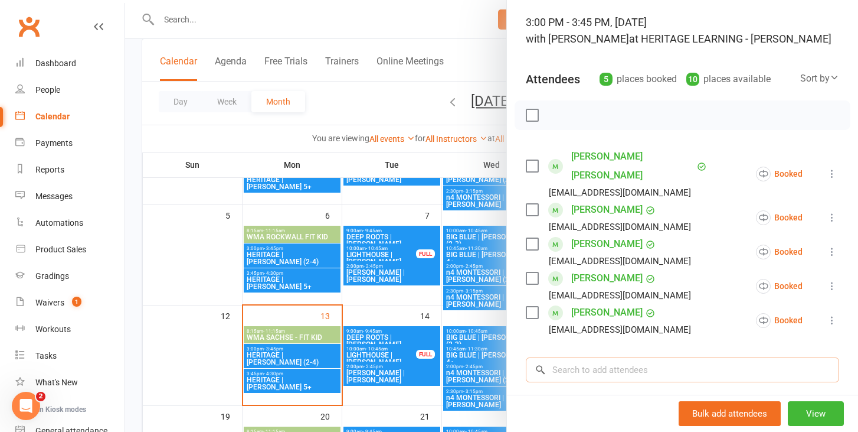
click at [608, 357] on input "search" at bounding box center [683, 369] width 314 height 25
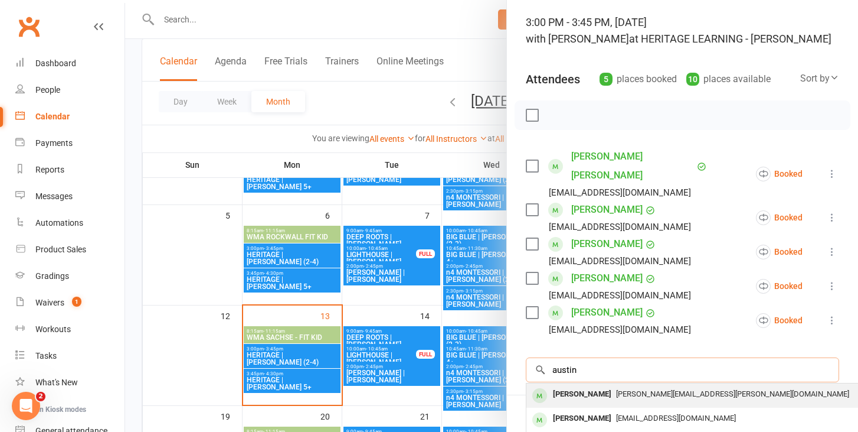
type input "austin"
click at [566, 388] on div "[PERSON_NAME] Bender [EMAIL_ADDRESS][PERSON_NAME][DOMAIN_NAME]" at bounding box center [703, 395] width 353 height 24
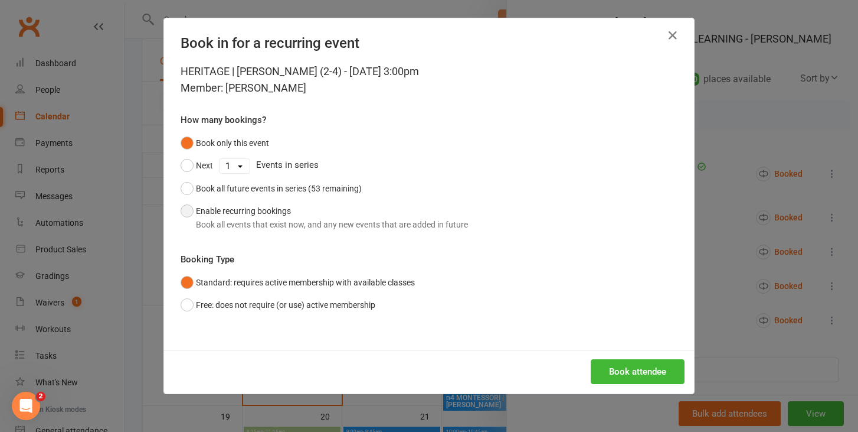
click at [281, 231] on button "Enable recurring bookings Book all events that exist now, and any new events th…" at bounding box center [325, 218] width 288 height 36
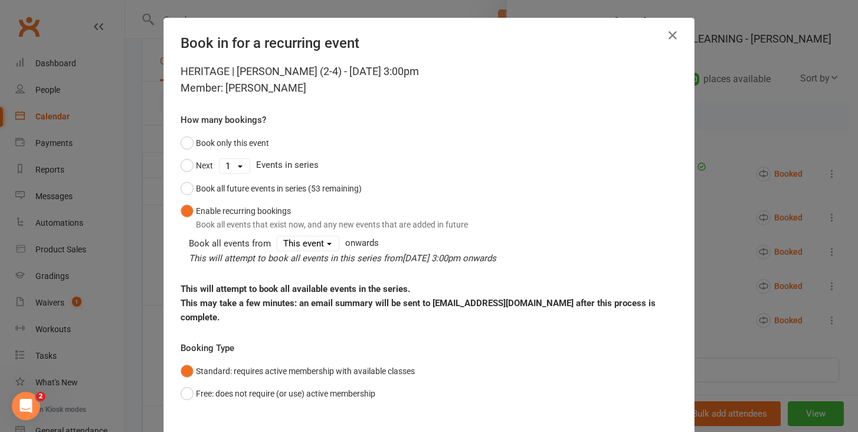
scroll to position [54, 0]
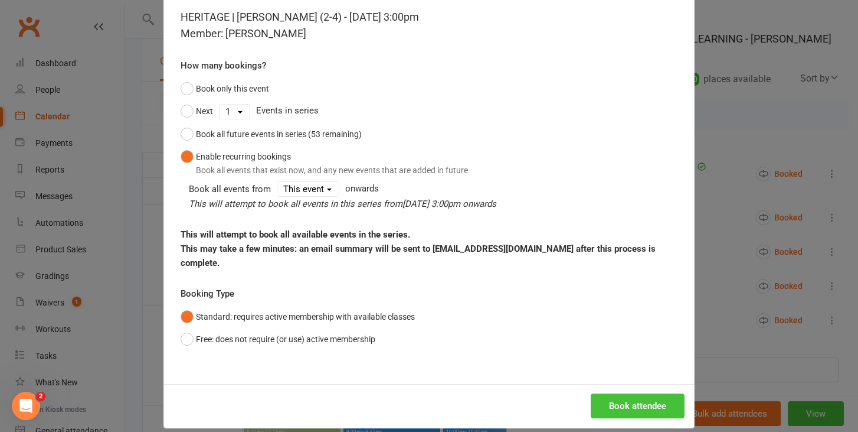
click at [619, 393] on button "Book attendee" at bounding box center [638, 405] width 94 height 25
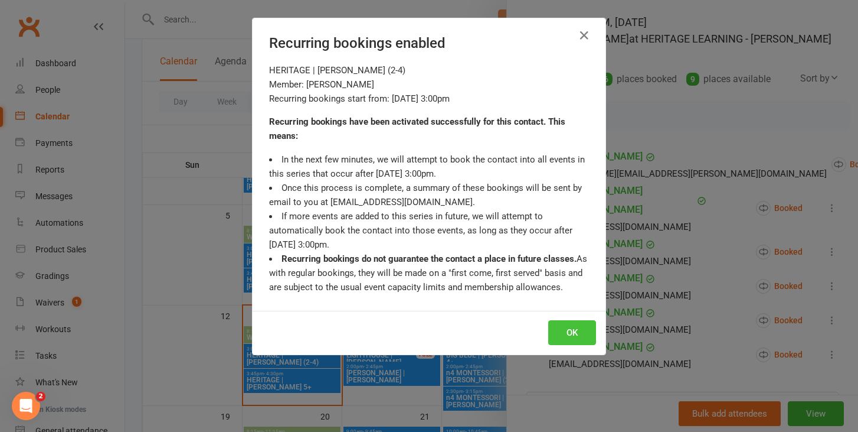
click at [588, 340] on button "OK" at bounding box center [573, 332] width 48 height 25
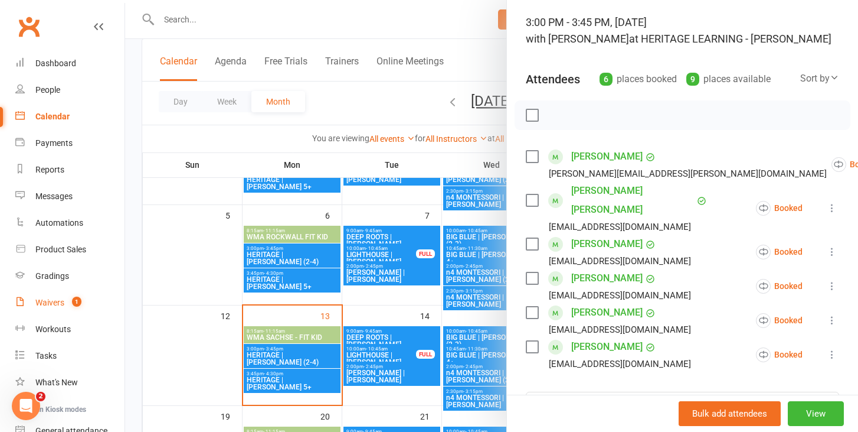
click at [52, 305] on div "Waivers" at bounding box center [49, 302] width 29 height 9
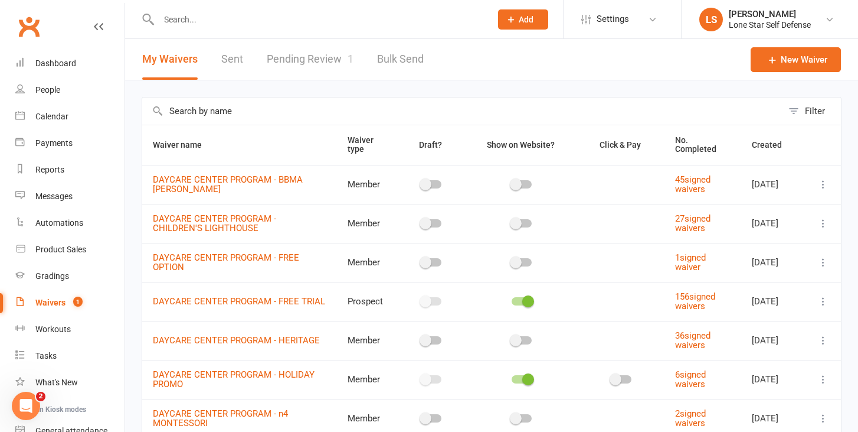
click at [309, 74] on link "Pending Review 1" at bounding box center [310, 59] width 87 height 41
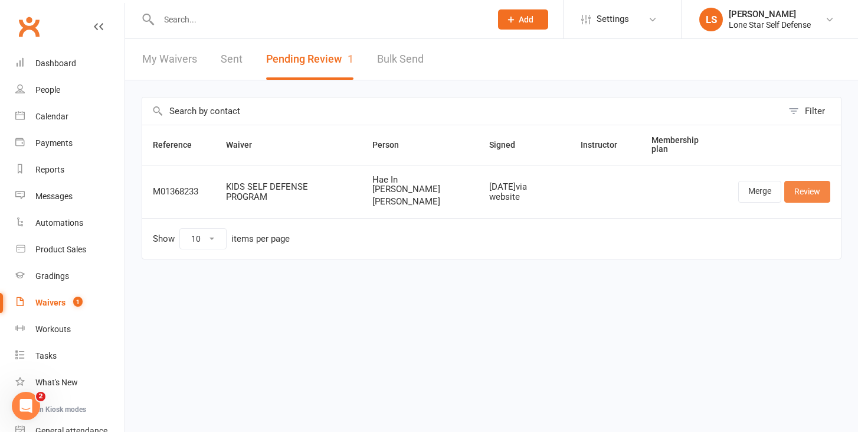
click at [798, 181] on link "Review" at bounding box center [808, 191] width 46 height 21
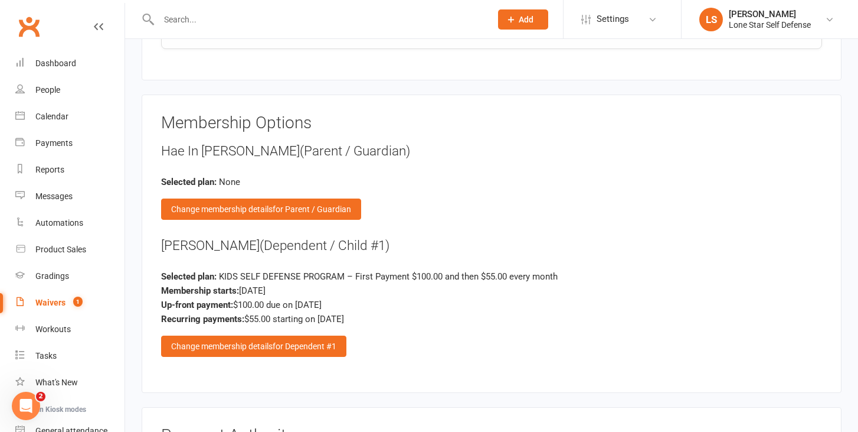
scroll to position [1155, 0]
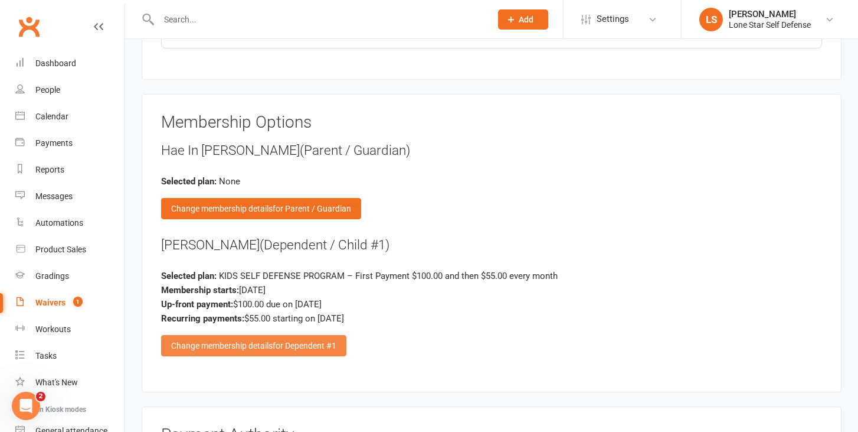
click at [281, 335] on div "Change membership details for Dependent #1" at bounding box center [253, 345] width 185 height 21
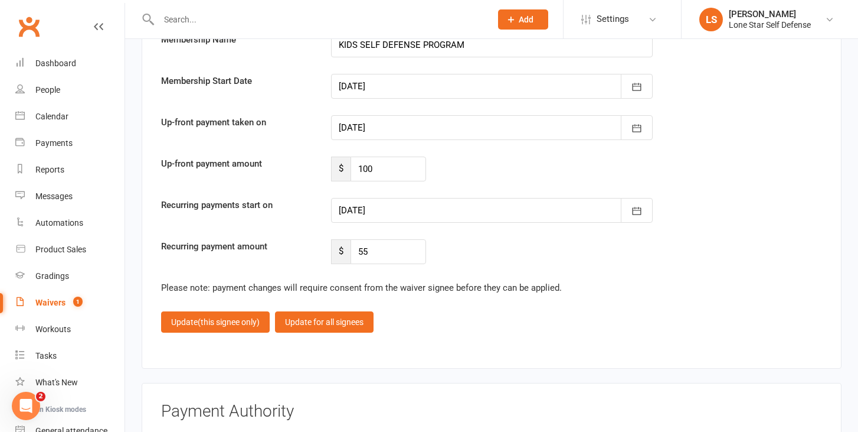
scroll to position [1805, 0]
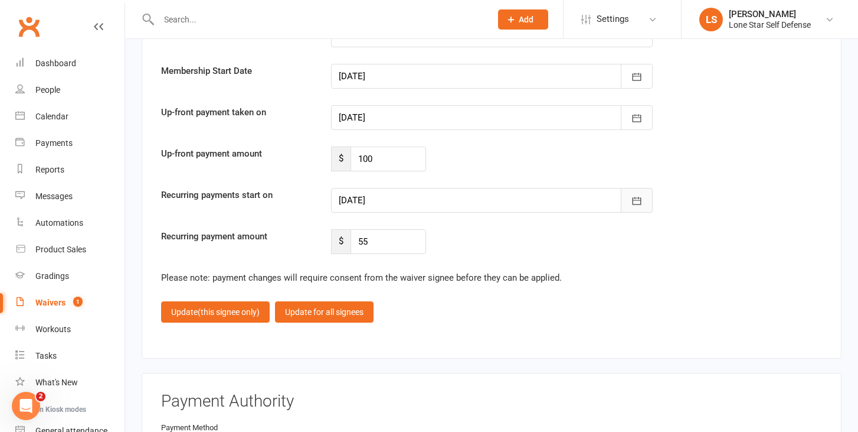
click at [634, 195] on icon "button" at bounding box center [637, 201] width 12 height 12
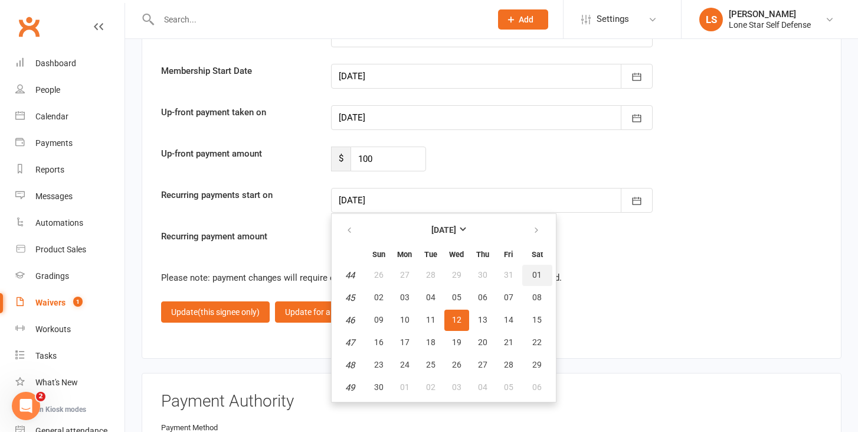
click at [541, 267] on button "01" at bounding box center [538, 275] width 30 height 21
type input "[DATE]"
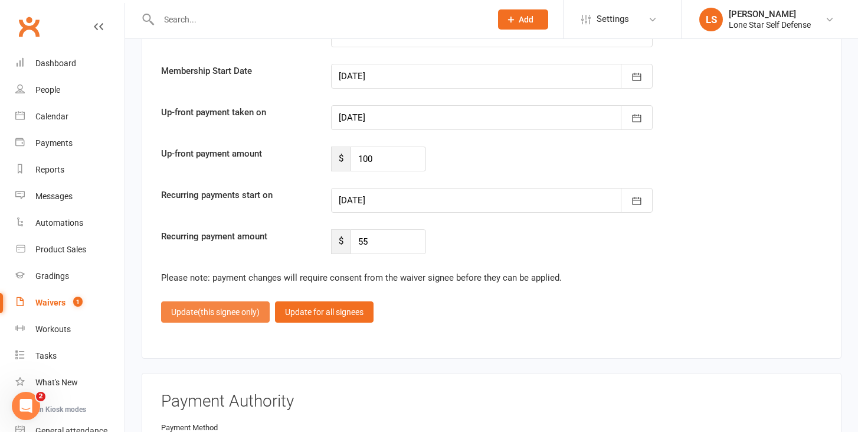
click at [215, 308] on span "(this signee only)" at bounding box center [229, 311] width 62 height 9
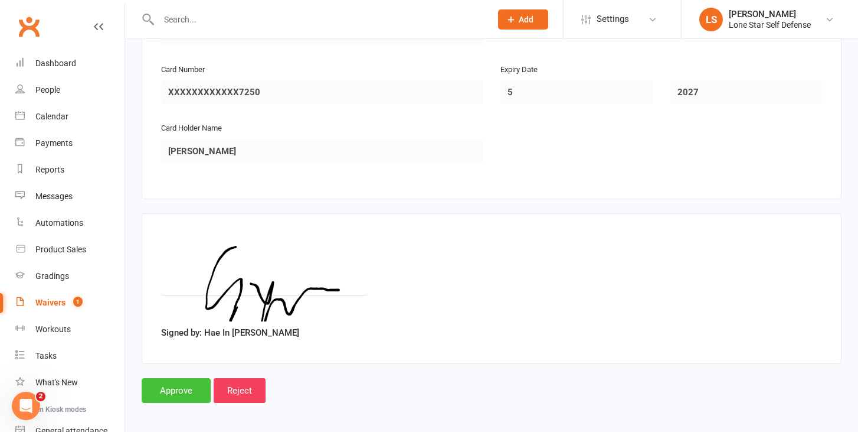
click at [174, 384] on input "Approve" at bounding box center [176, 390] width 69 height 25
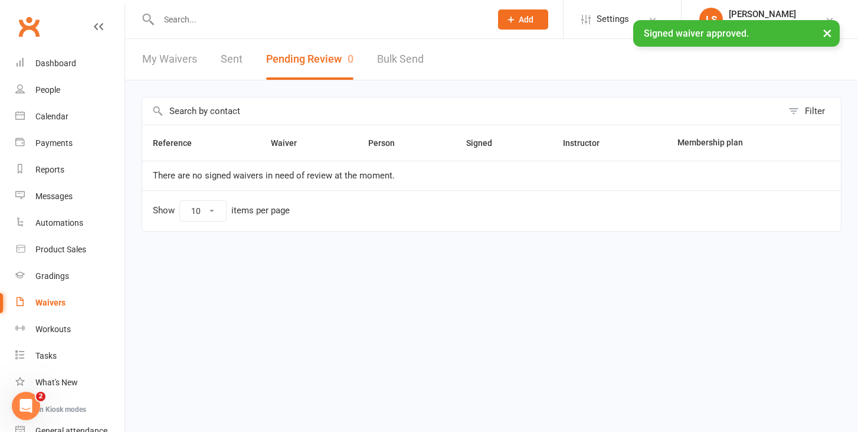
click at [184, 17] on input "text" at bounding box center [319, 19] width 328 height 17
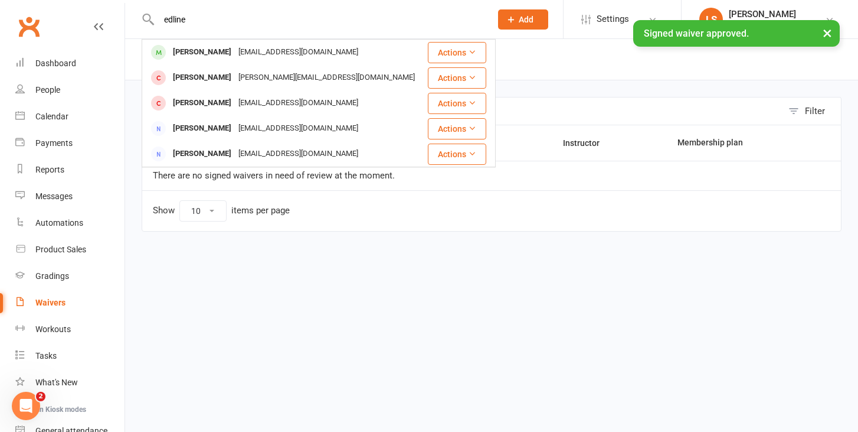
type input "edline"
click at [185, 20] on div "× Signed waiver approved." at bounding box center [421, 20] width 843 height 0
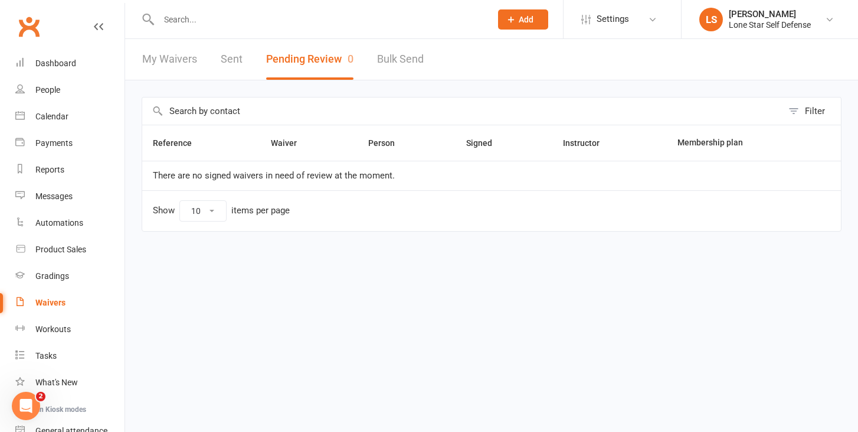
click at [201, 18] on input "text" at bounding box center [319, 19] width 328 height 17
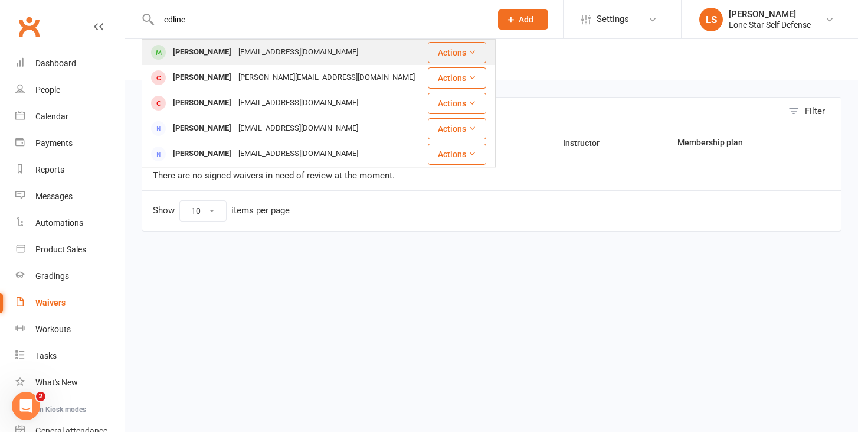
type input "edline"
click at [204, 51] on div "[PERSON_NAME]" at bounding box center [202, 52] width 66 height 17
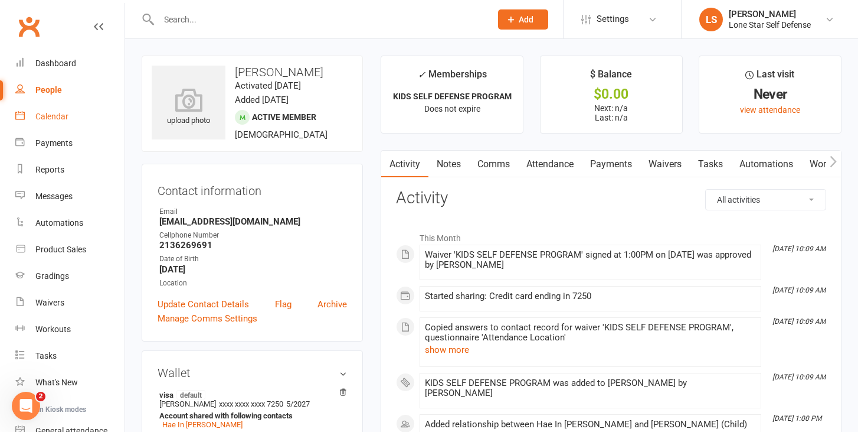
click at [54, 105] on link "Calendar" at bounding box center [69, 116] width 109 height 27
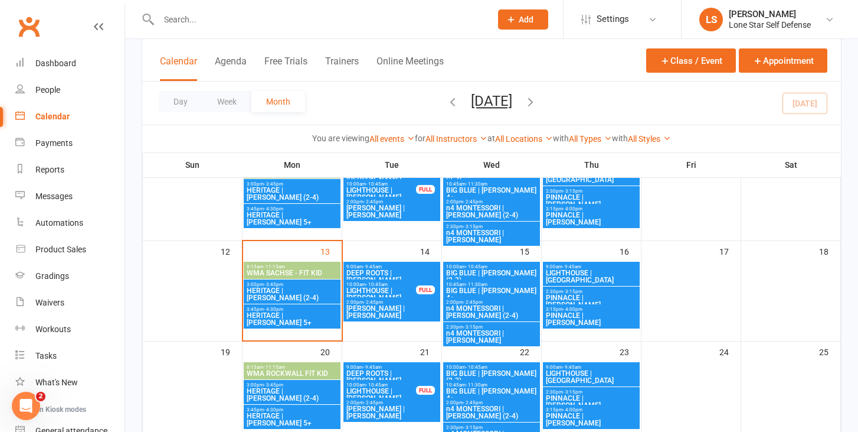
scroll to position [212, 0]
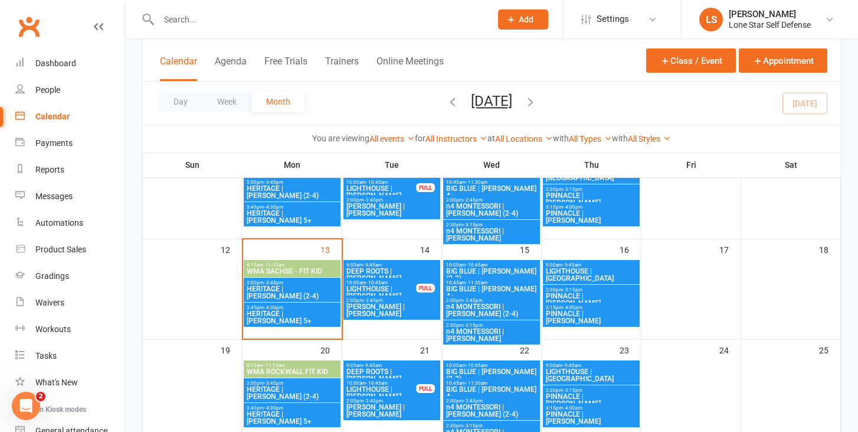
click at [312, 315] on span "HERITAGE | [PERSON_NAME] 5+" at bounding box center [292, 317] width 92 height 14
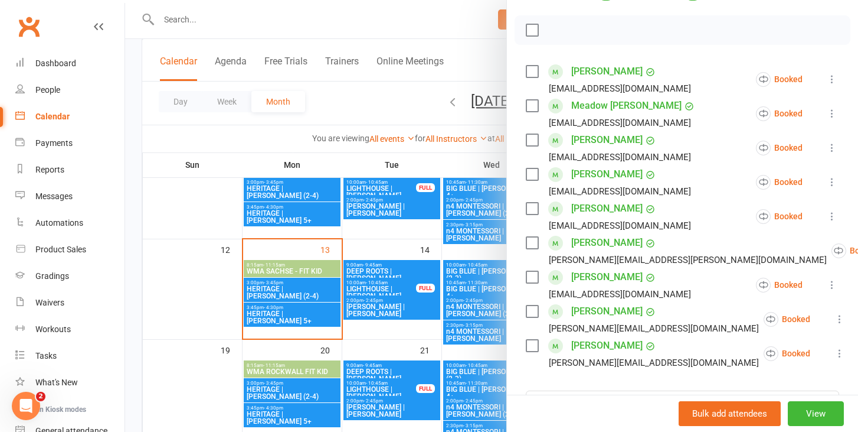
scroll to position [231, 0]
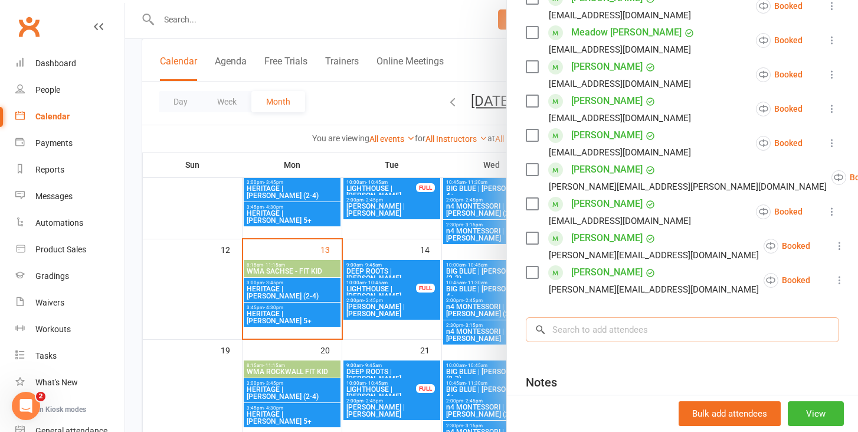
click at [572, 337] on input "search" at bounding box center [683, 329] width 314 height 25
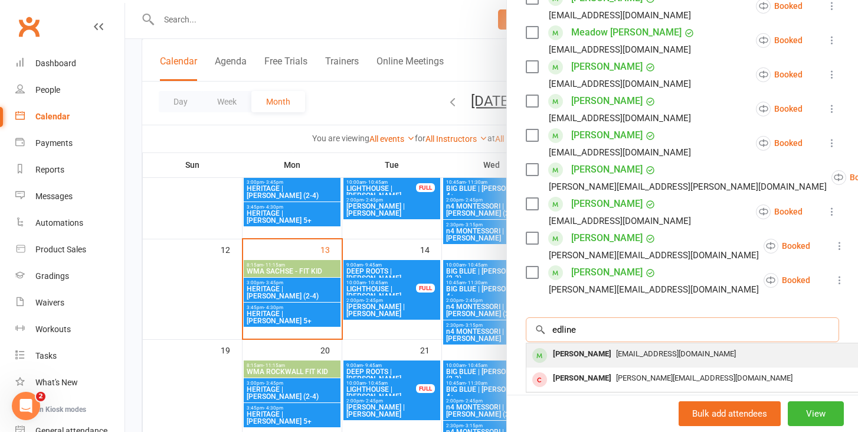
type input "edline"
click at [587, 358] on div "[PERSON_NAME]" at bounding box center [583, 353] width 68 height 17
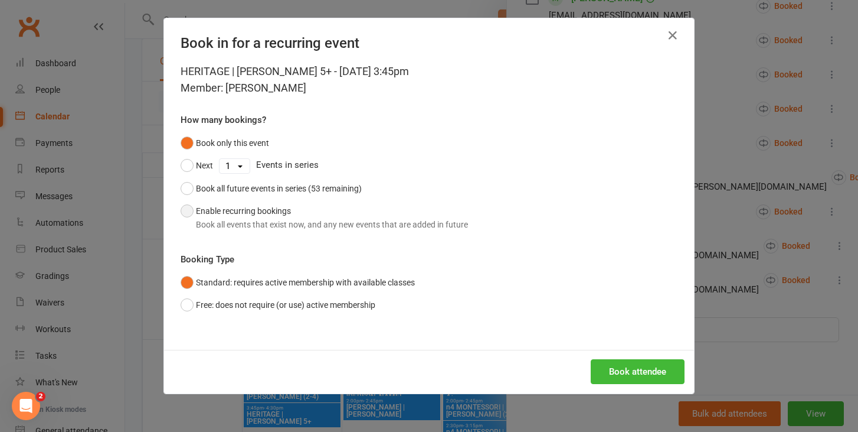
click at [338, 223] on div "Book all events that exist now, and any new events that are added in future" at bounding box center [332, 224] width 272 height 13
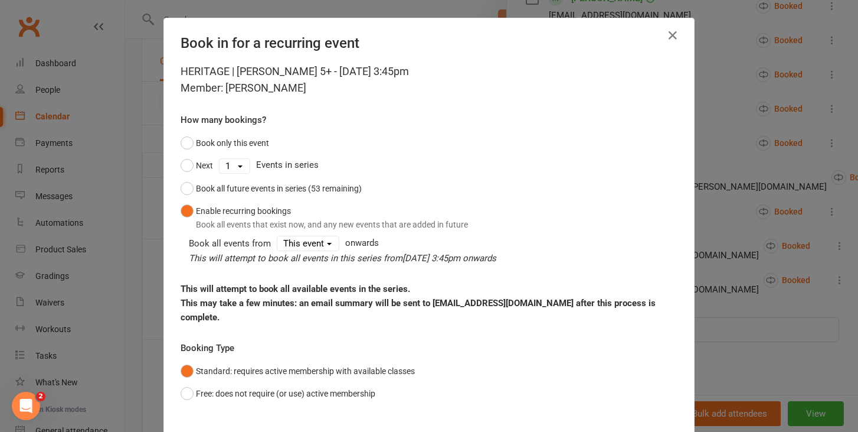
scroll to position [54, 0]
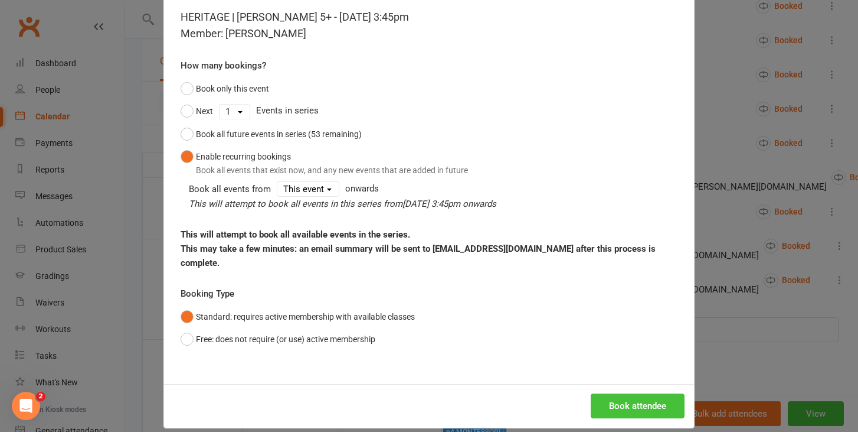
click at [622, 393] on button "Book attendee" at bounding box center [638, 405] width 94 height 25
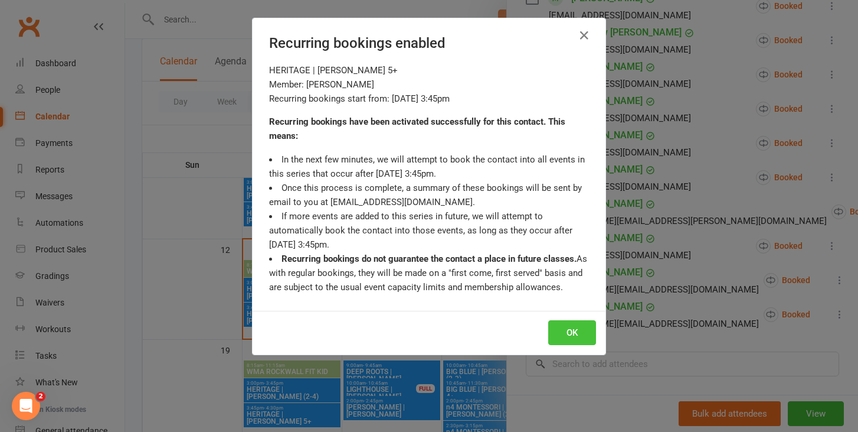
click at [569, 333] on button "OK" at bounding box center [573, 332] width 48 height 25
